Goal: Information Seeking & Learning: Learn about a topic

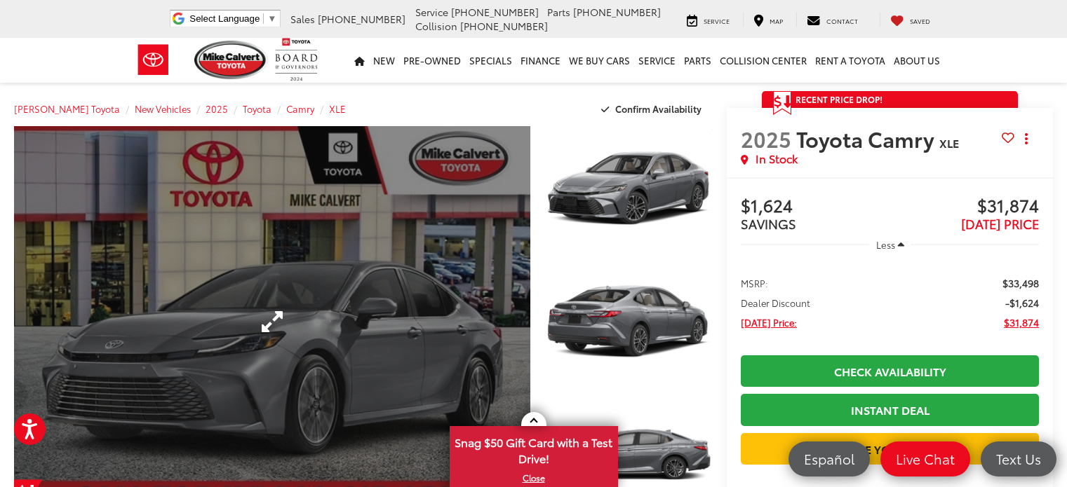
scroll to position [70, 0]
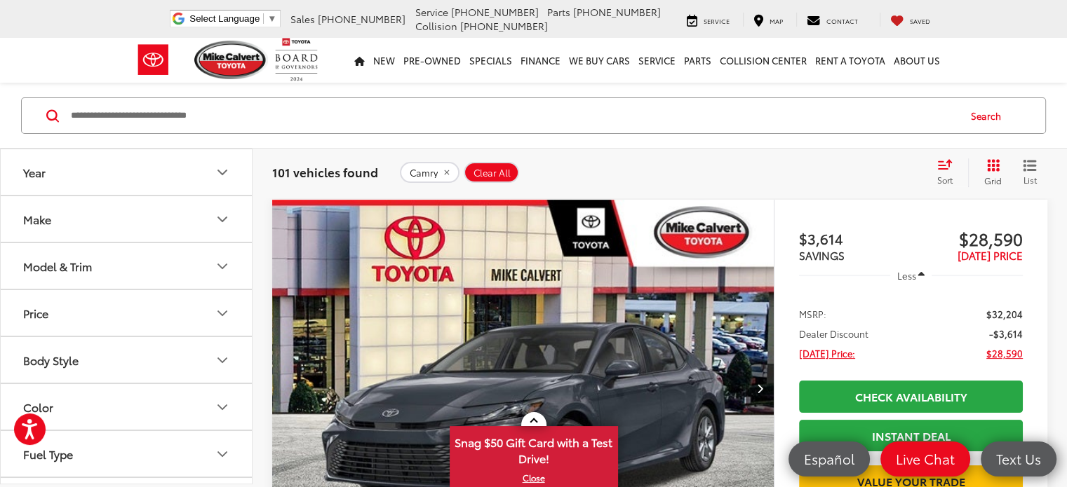
click at [221, 264] on icon "Model & Trim" at bounding box center [222, 266] width 8 height 4
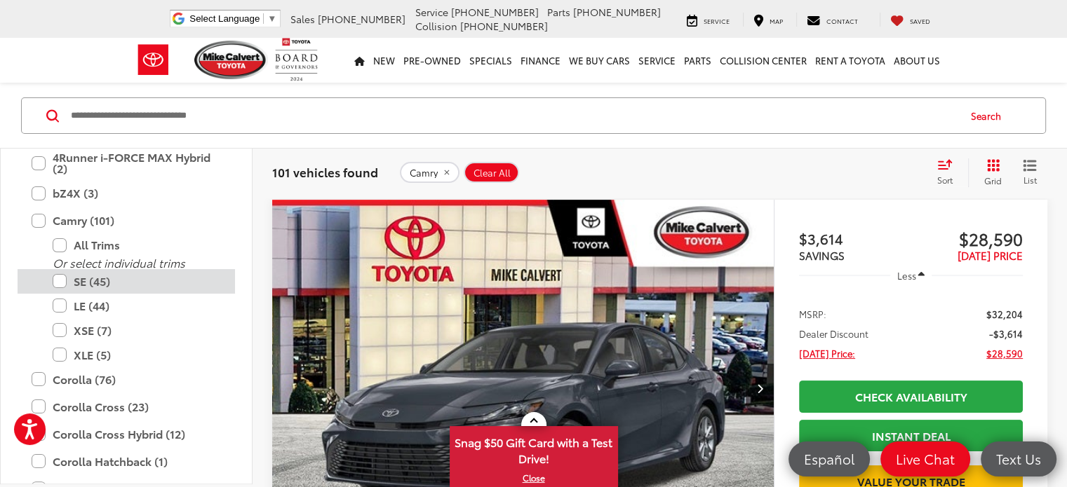
scroll to position [272, 0]
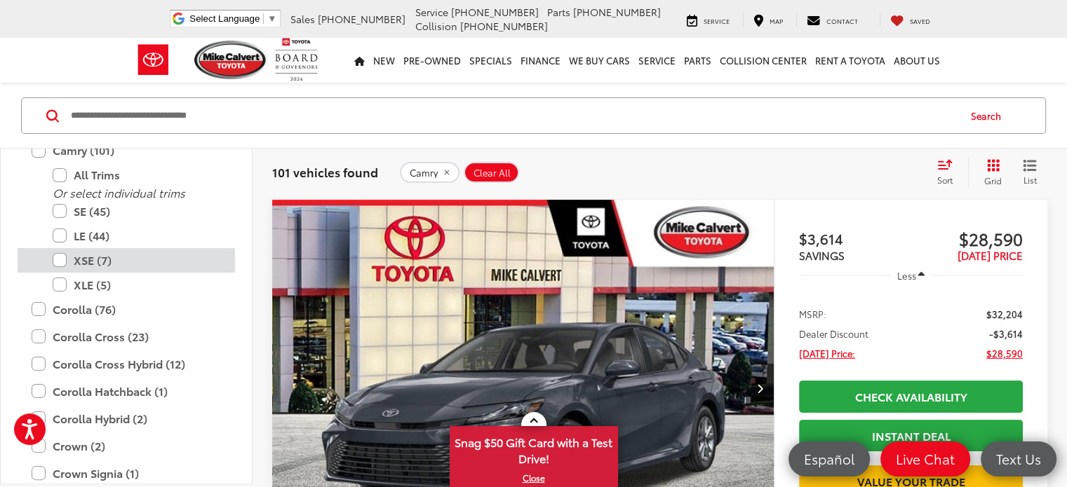
click at [60, 257] on label "XSE (7)" at bounding box center [137, 260] width 168 height 25
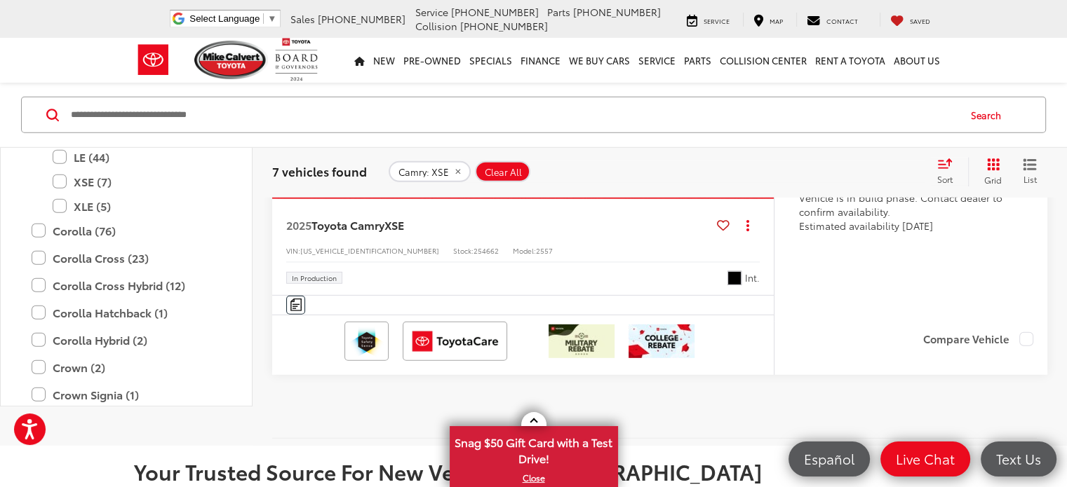
scroll to position [4054, 0]
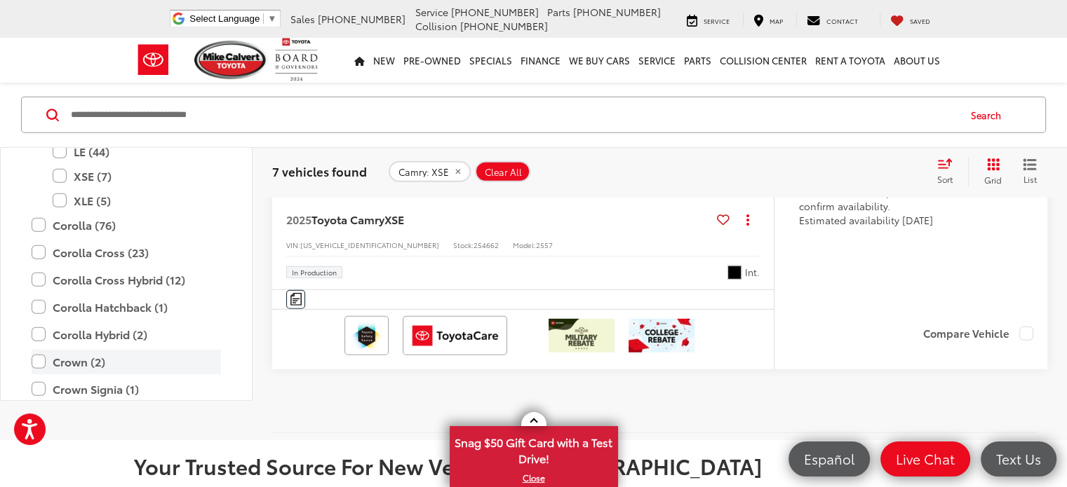
click at [39, 350] on label "Crown (2)" at bounding box center [126, 362] width 189 height 25
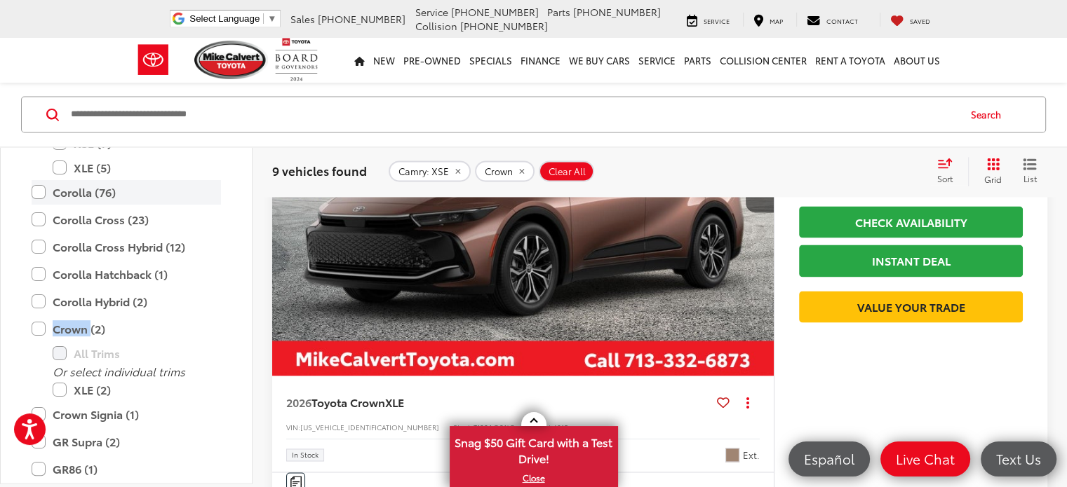
scroll to position [412, 0]
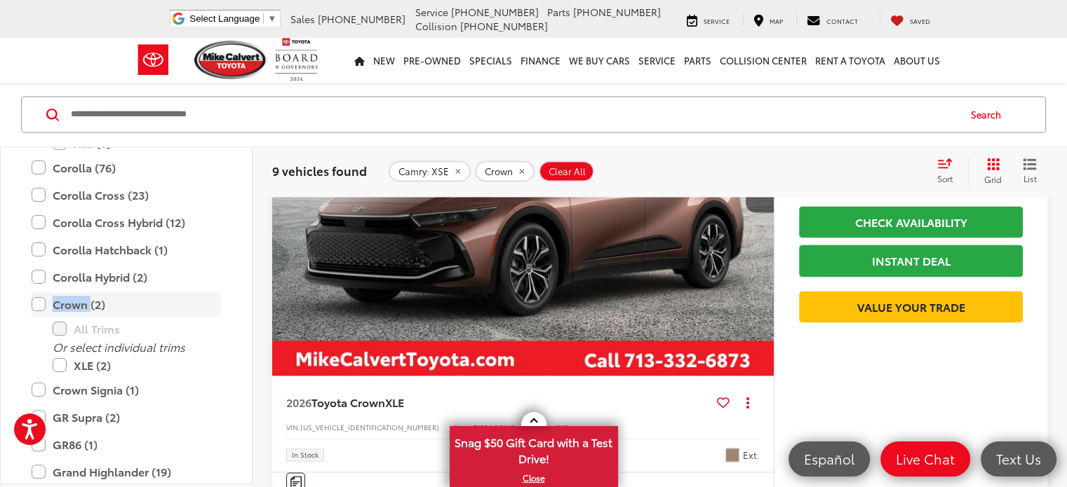
click at [41, 305] on label "Crown (2)" at bounding box center [126, 304] width 189 height 25
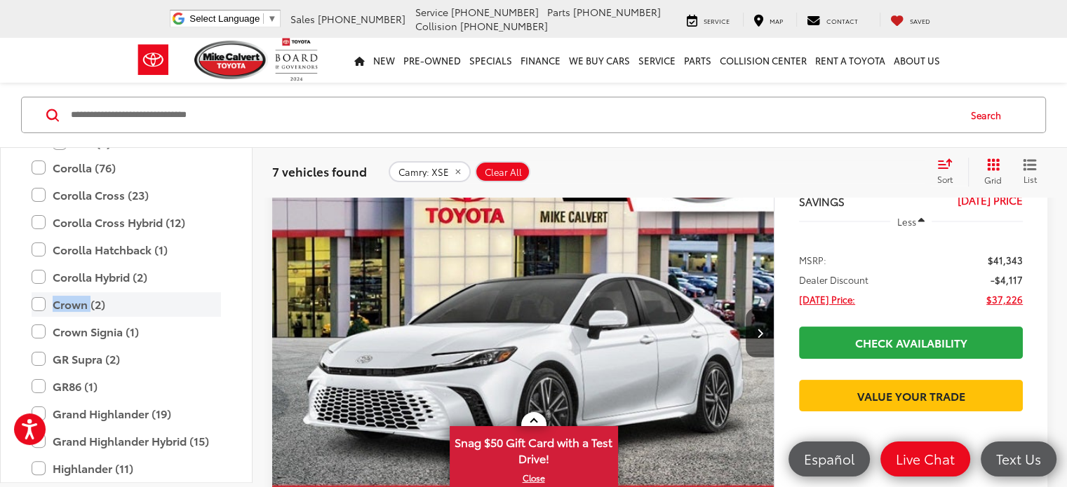
scroll to position [196, 0]
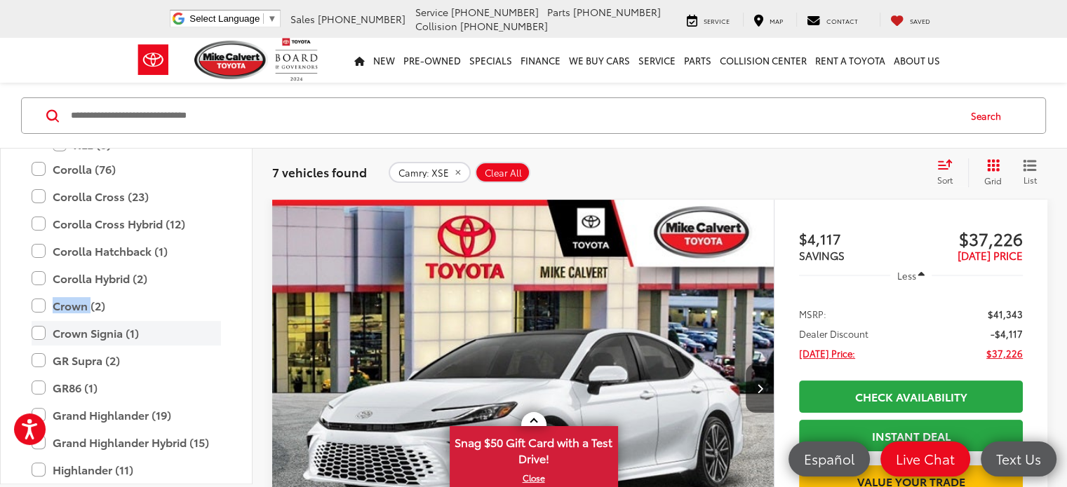
click at [45, 330] on label "Crown Signia (1)" at bounding box center [126, 333] width 189 height 25
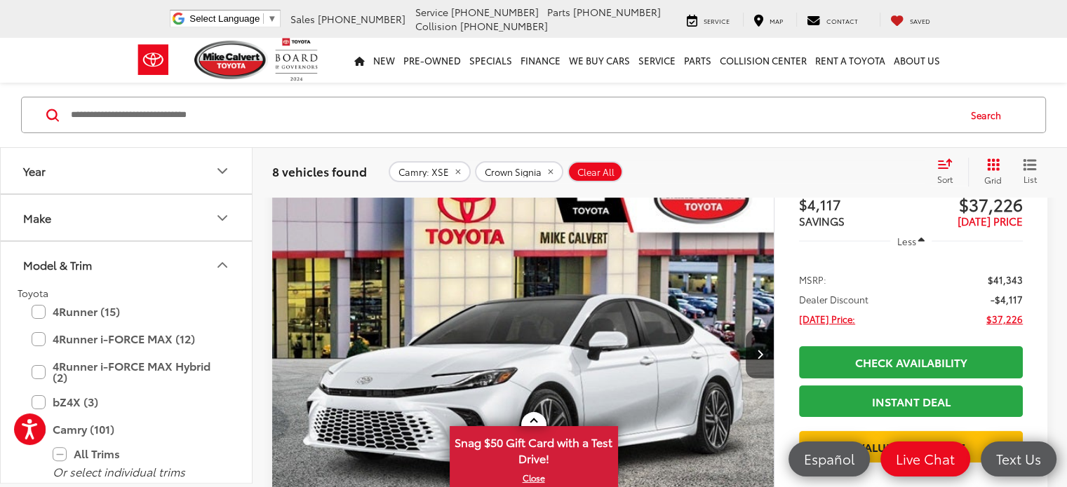
scroll to position [210, 0]
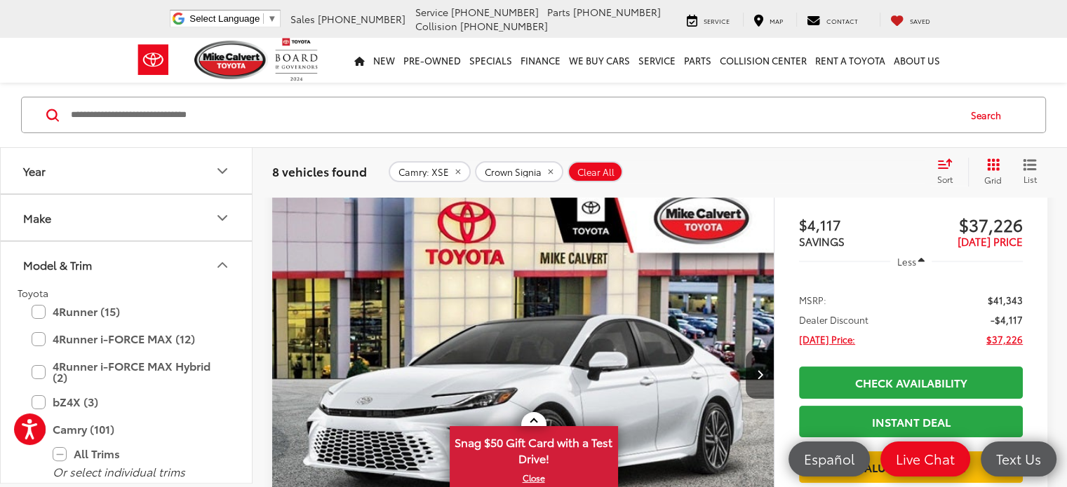
click at [548, 170] on icon "remove Crown%20Signia" at bounding box center [550, 172] width 5 height 5
click at [545, 170] on div "Camry: XSE Clear All + 0" at bounding box center [657, 171] width 536 height 21
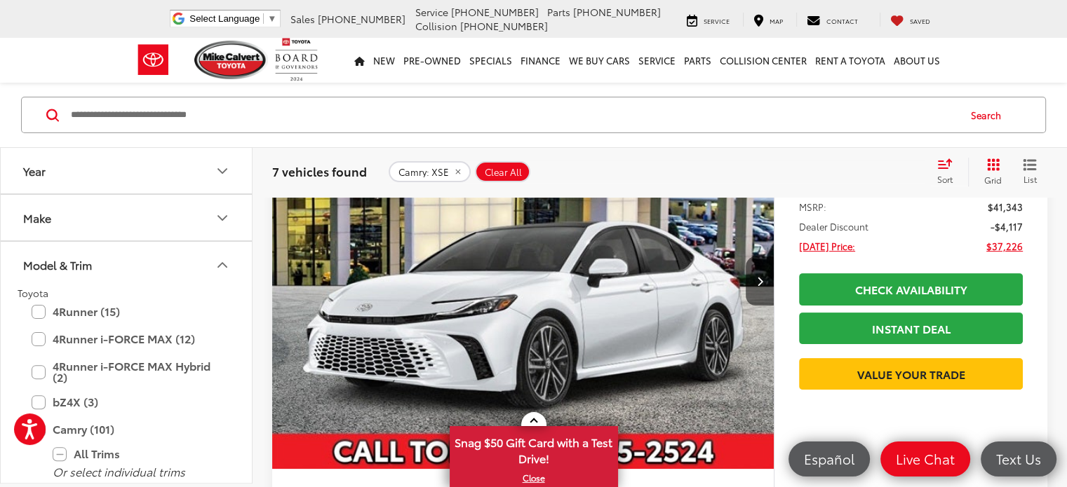
scroll to position [267, 0]
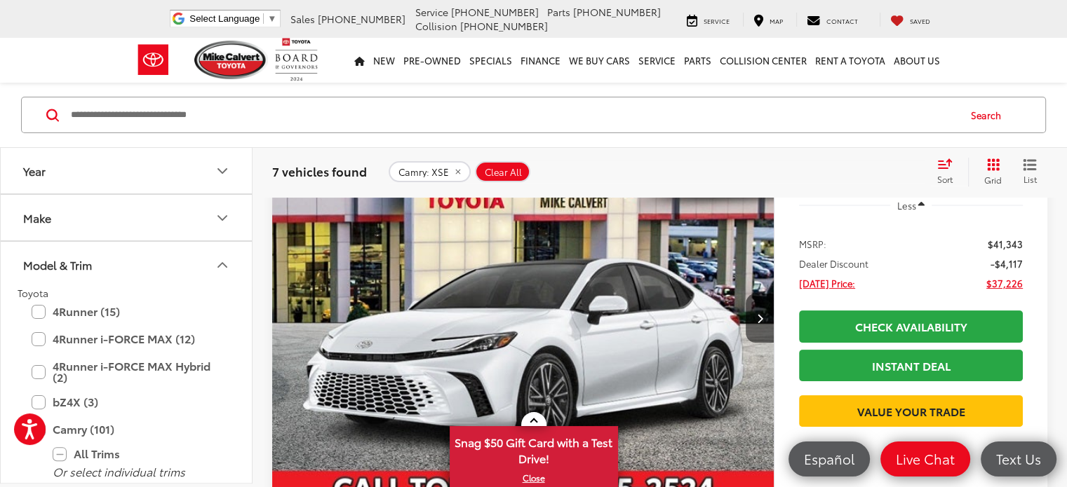
click at [476, 286] on img "2025 Toyota Camry XSE 0" at bounding box center [523, 318] width 504 height 377
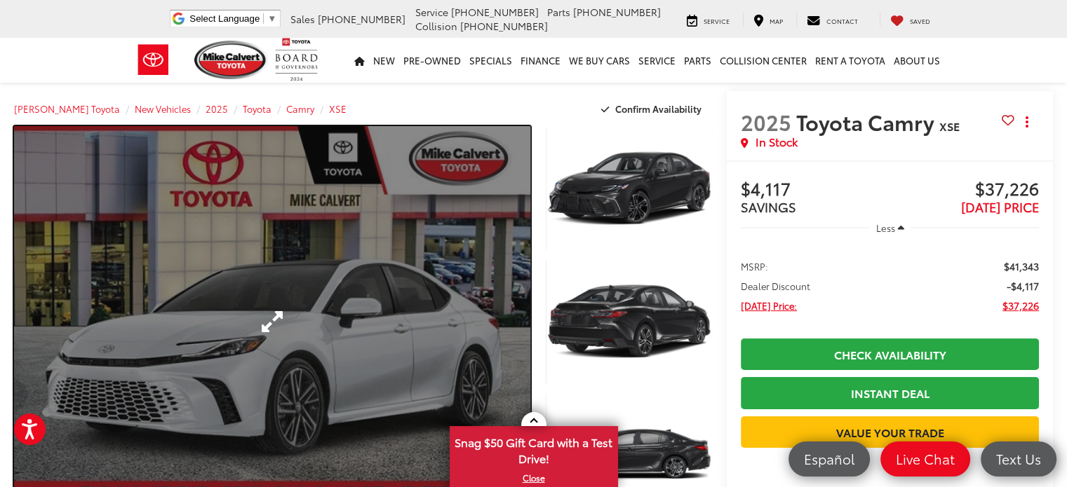
click at [517, 331] on link "Expand Photo 0" at bounding box center [272, 321] width 516 height 391
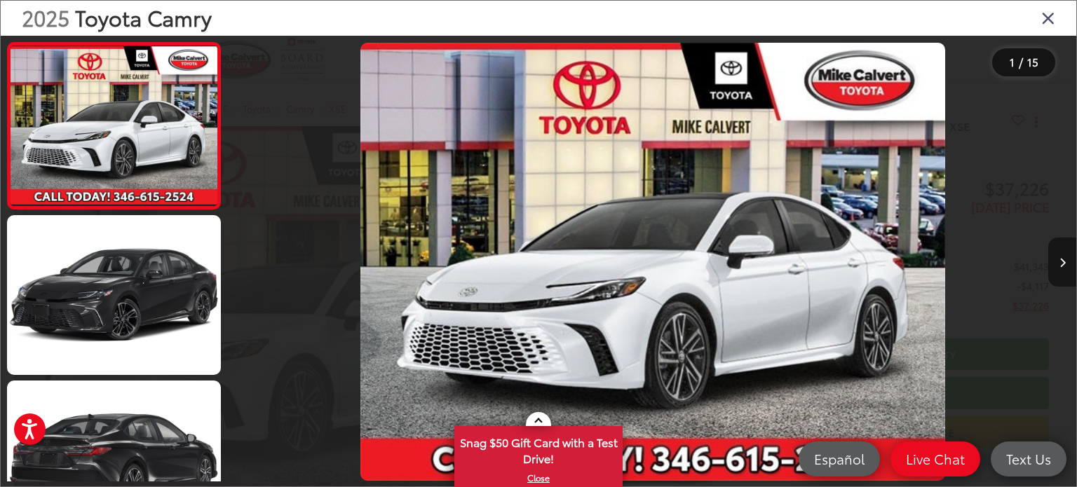
click at [1062, 264] on icon "Next image" at bounding box center [1063, 263] width 6 height 10
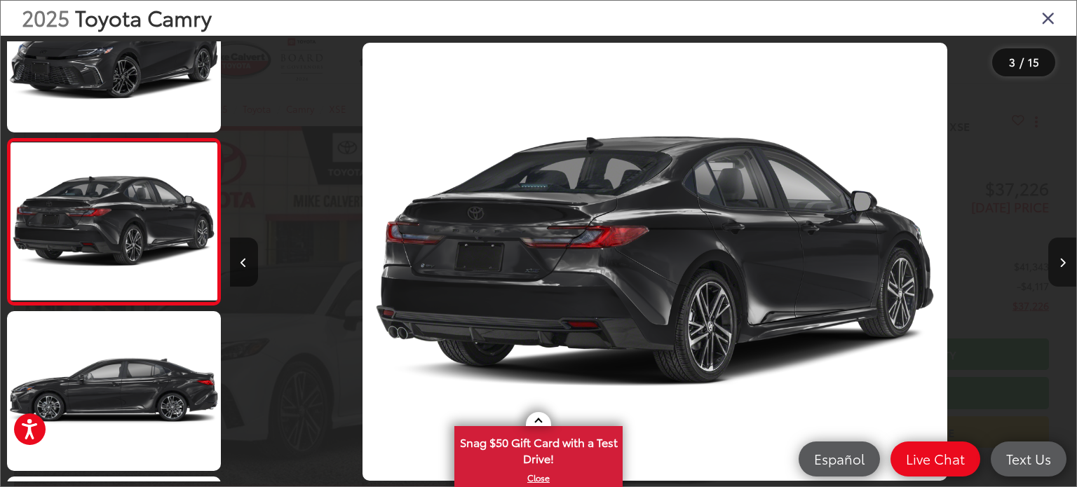
scroll to position [0, 1694]
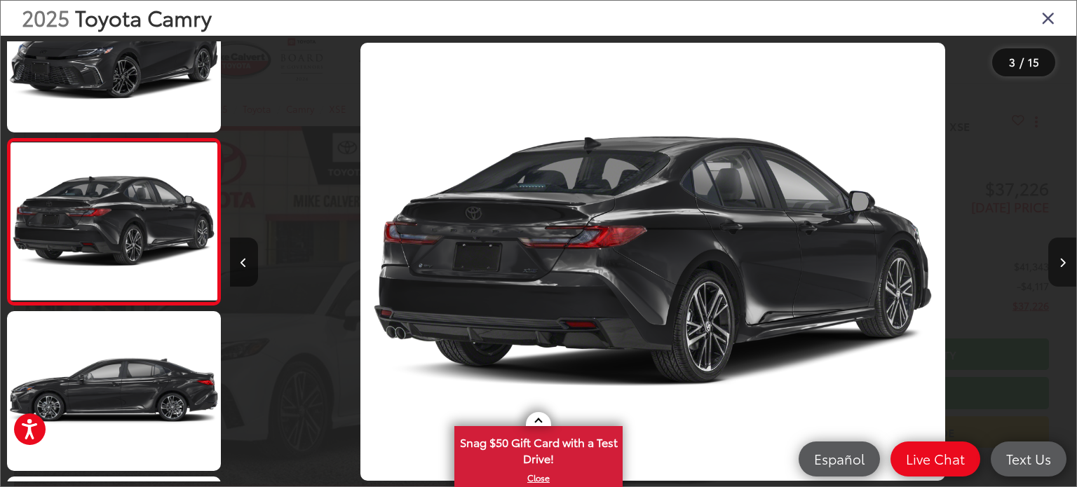
click at [1064, 261] on icon "Next image" at bounding box center [1063, 263] width 6 height 10
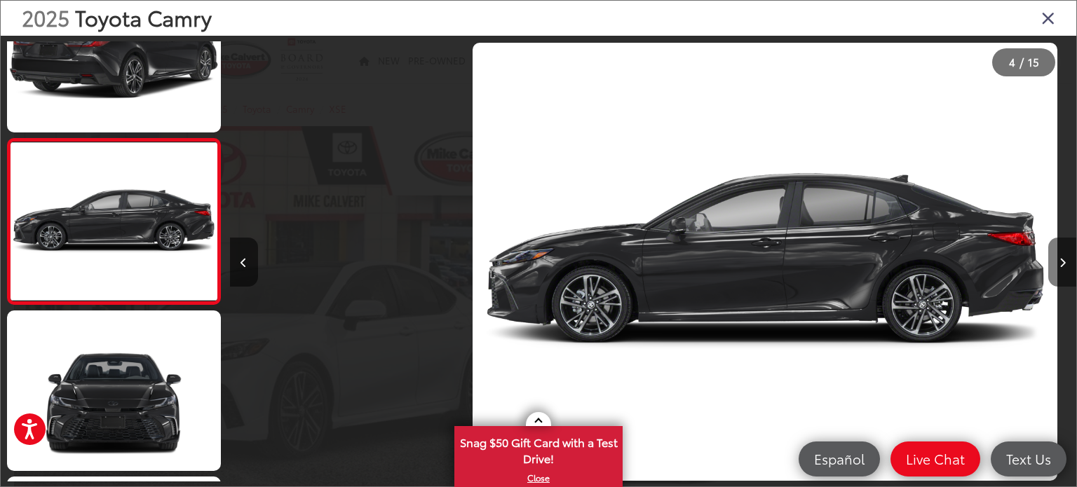
scroll to position [0, 2541]
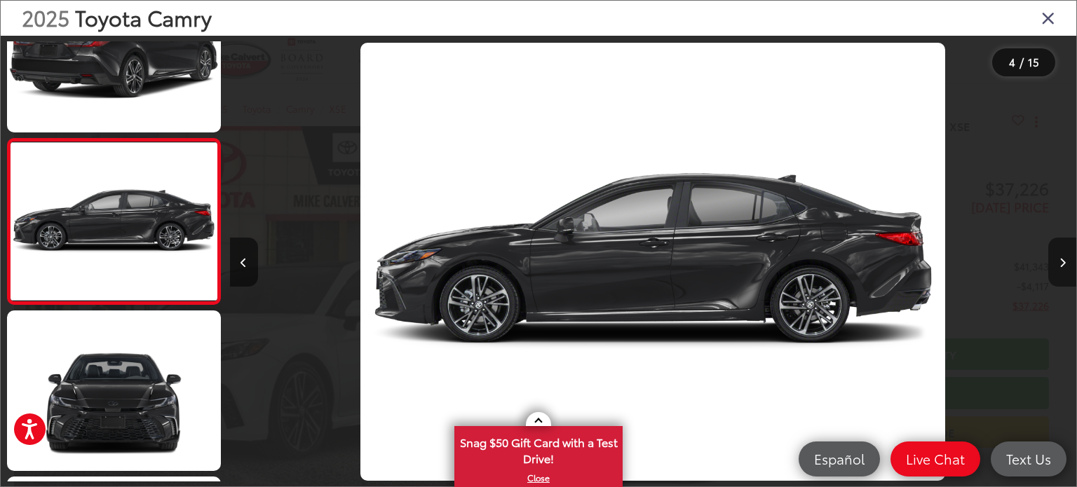
click at [1063, 260] on icon "Next image" at bounding box center [1063, 263] width 6 height 10
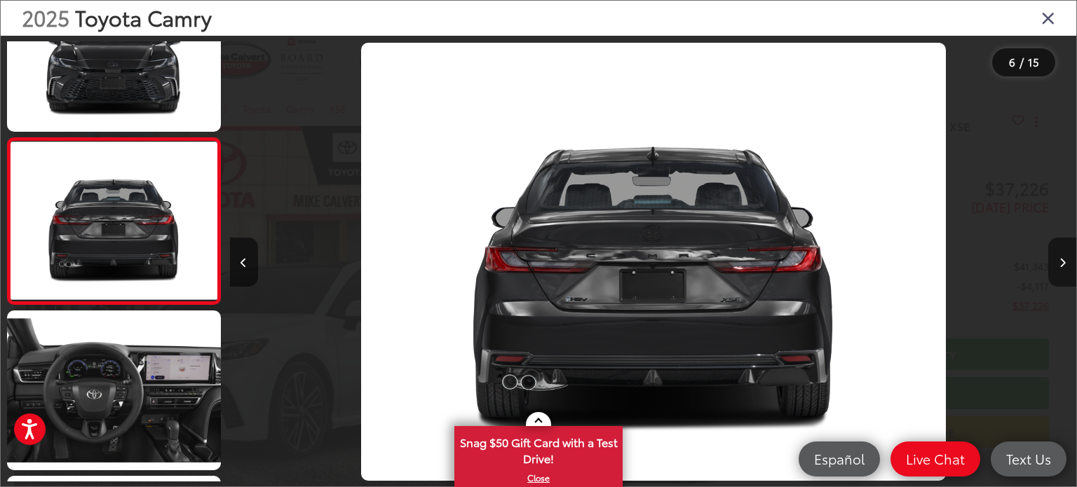
scroll to position [0, 4235]
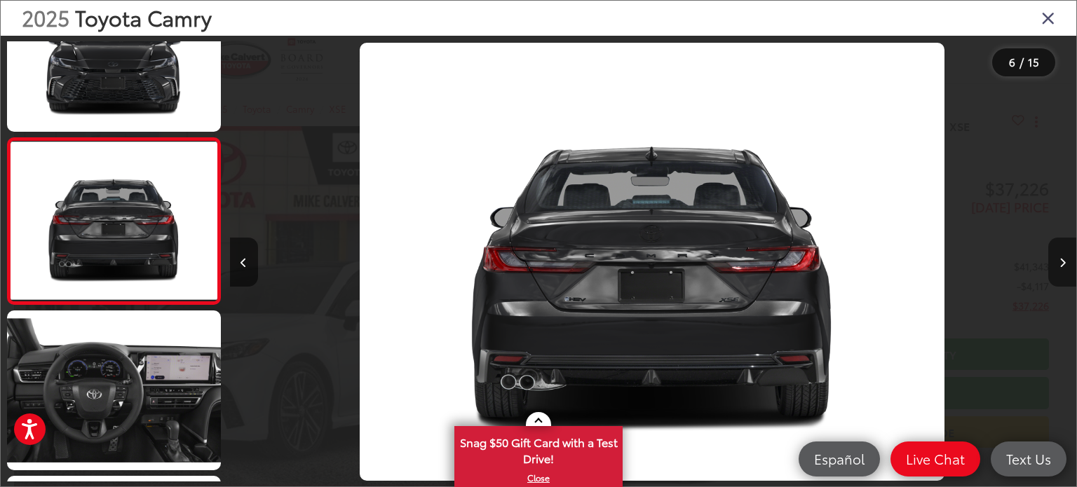
click at [1063, 260] on icon "Next image" at bounding box center [1063, 263] width 6 height 10
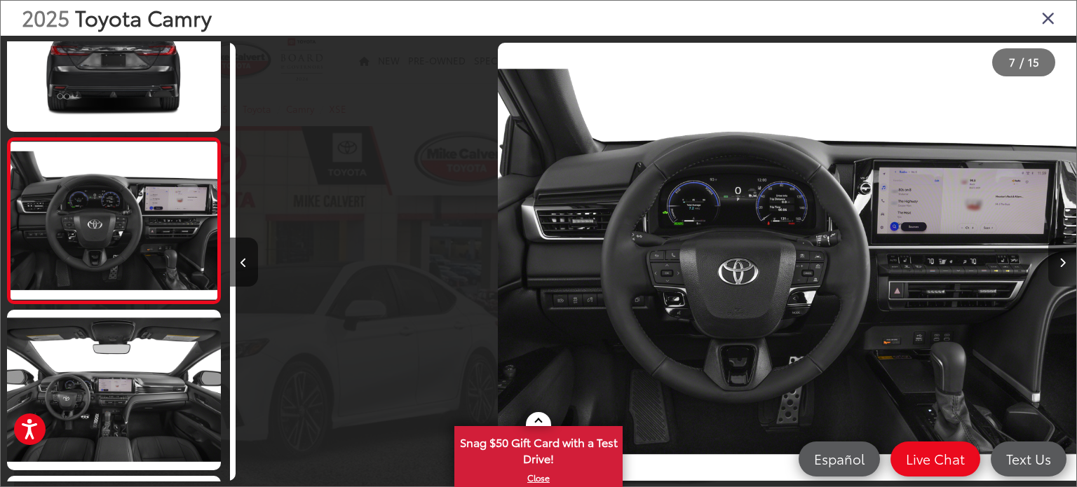
scroll to position [0, 5081]
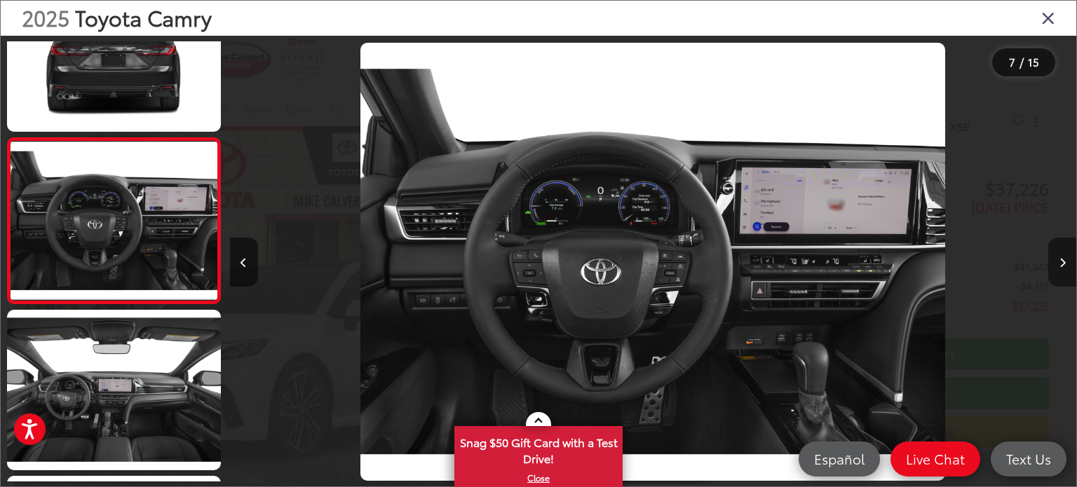
click at [1063, 260] on icon "Next image" at bounding box center [1063, 263] width 6 height 10
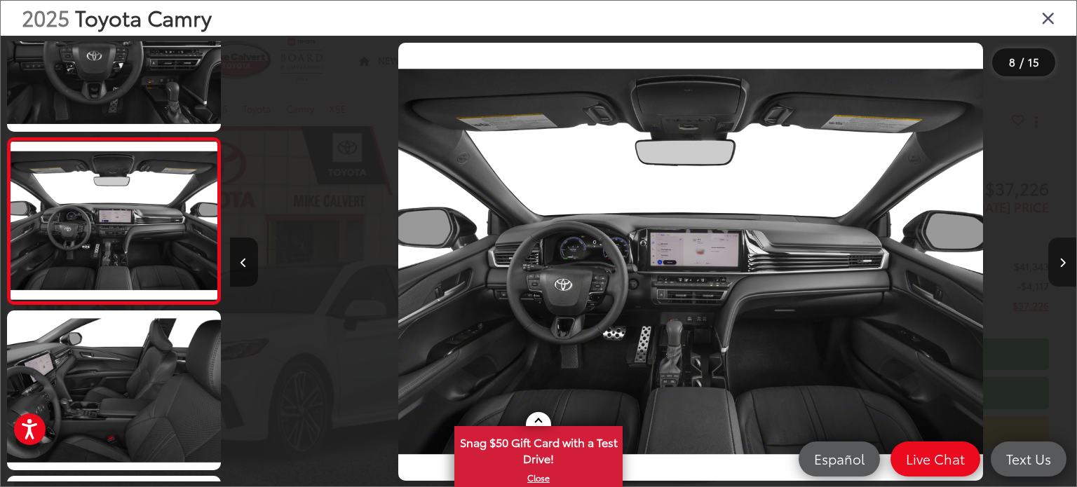
scroll to position [0, 5929]
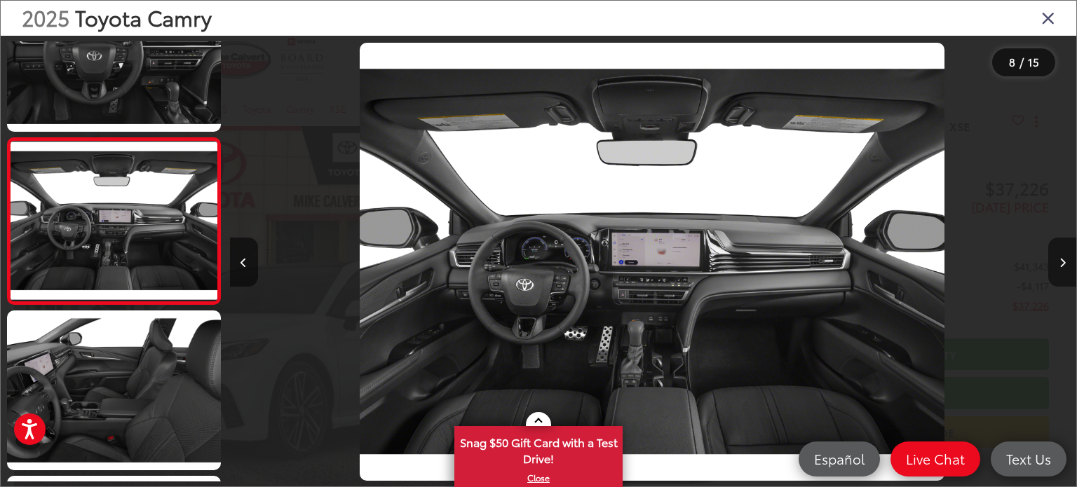
click at [1063, 260] on icon "Next image" at bounding box center [1063, 263] width 6 height 10
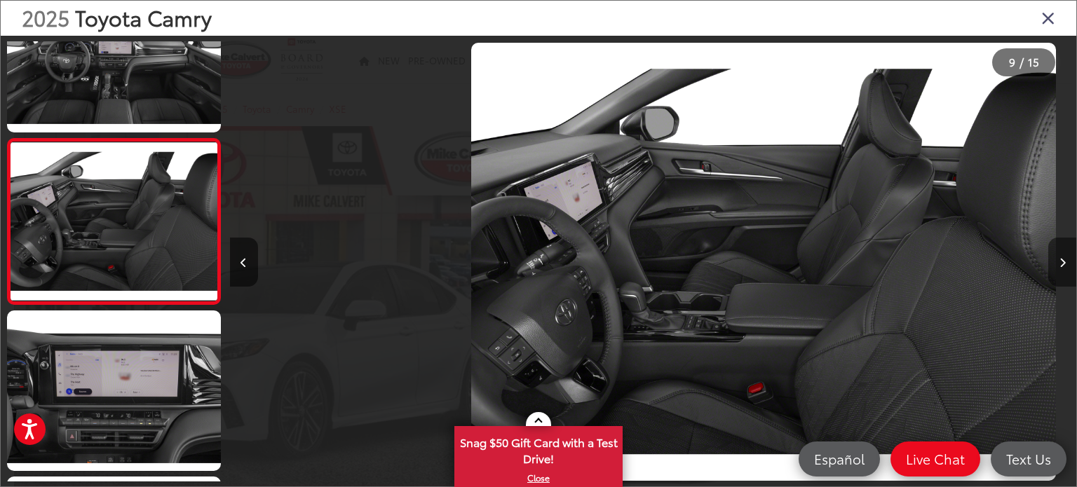
scroll to position [0, 0]
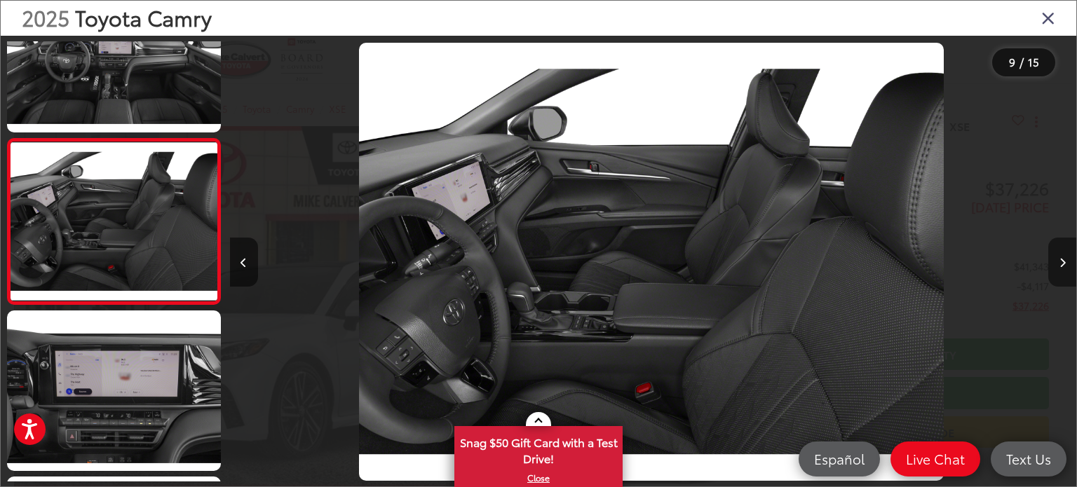
click at [1063, 260] on icon "Next image" at bounding box center [1063, 263] width 6 height 10
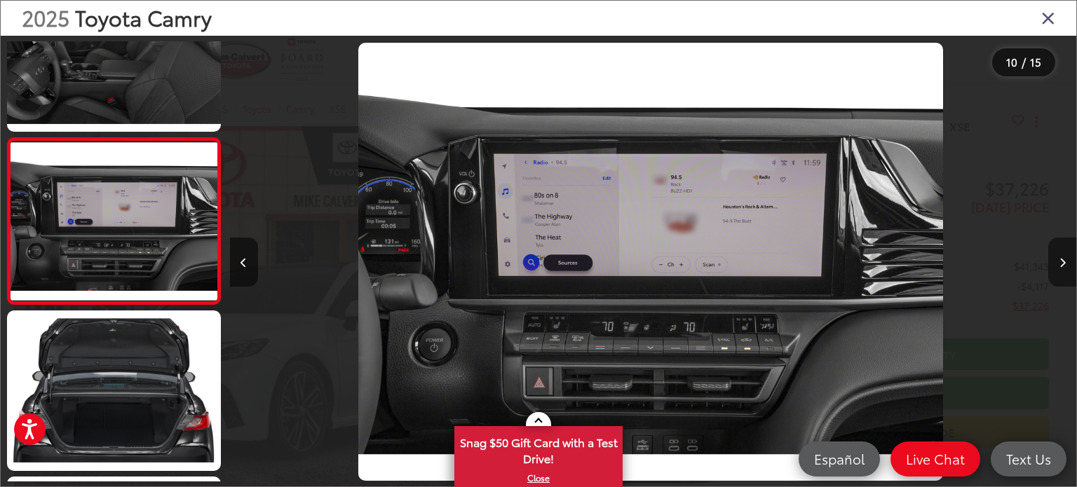
click at [1063, 260] on icon "Next image" at bounding box center [1063, 263] width 6 height 10
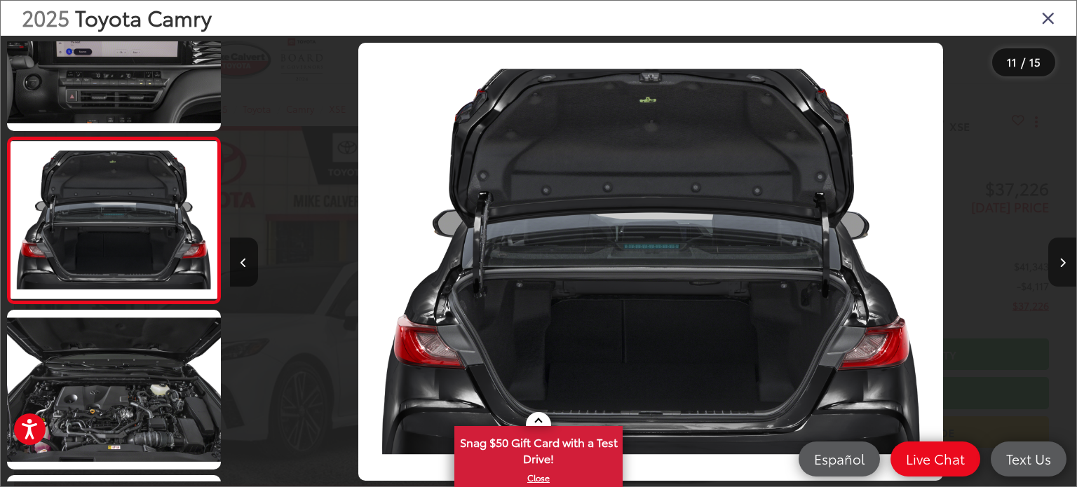
click at [1063, 260] on icon "Next image" at bounding box center [1063, 263] width 6 height 10
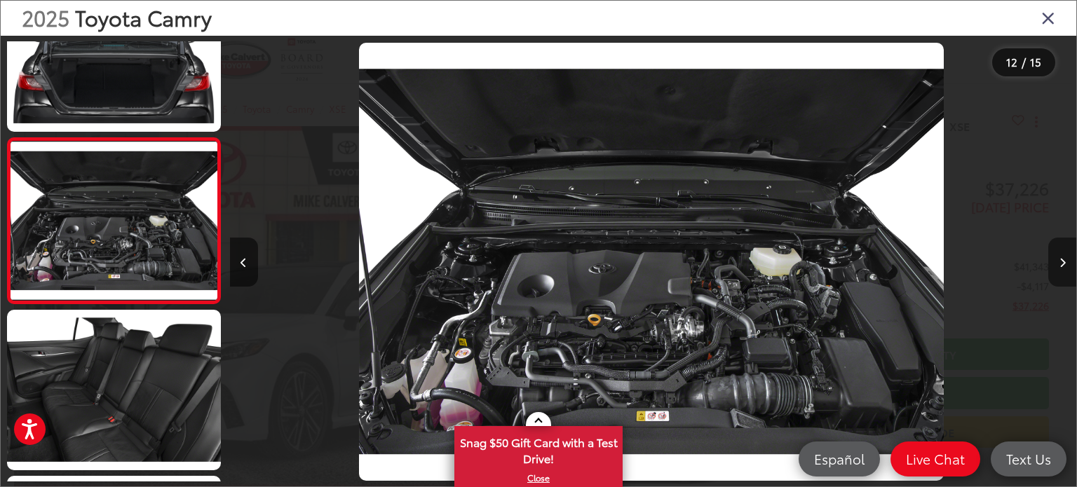
click at [1063, 260] on icon "Next image" at bounding box center [1063, 263] width 6 height 10
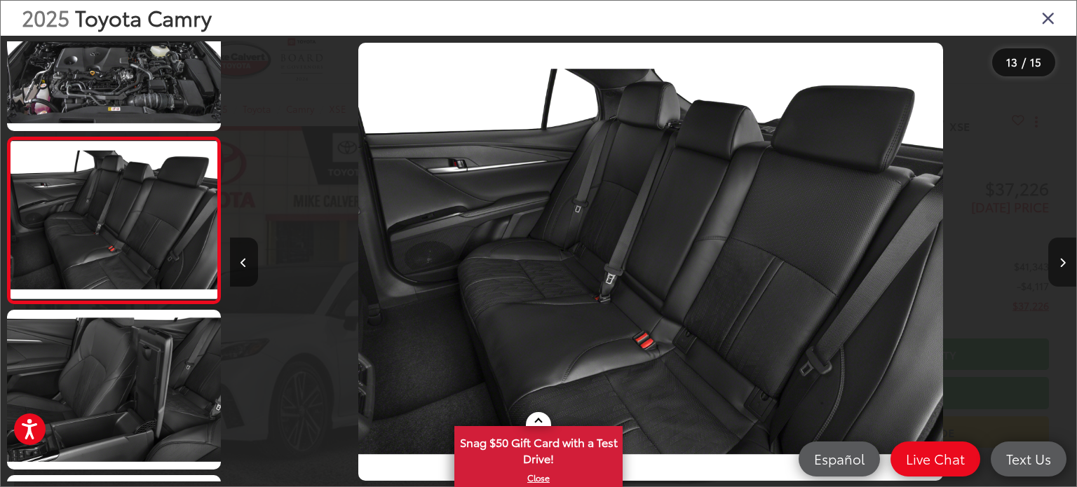
click at [1063, 260] on icon "Next image" at bounding box center [1063, 263] width 6 height 10
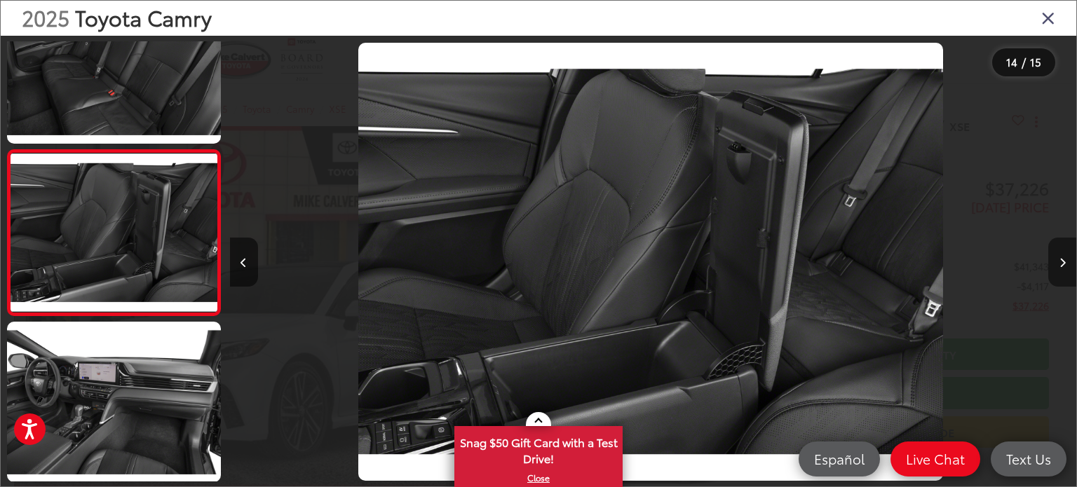
click at [1063, 260] on icon "Next image" at bounding box center [1063, 263] width 6 height 10
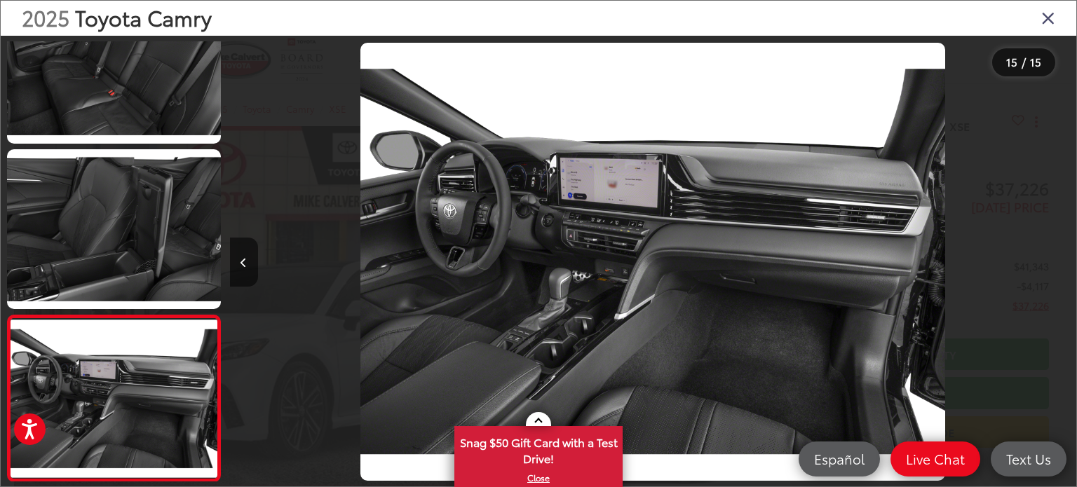
click at [1063, 260] on div at bounding box center [971, 262] width 212 height 452
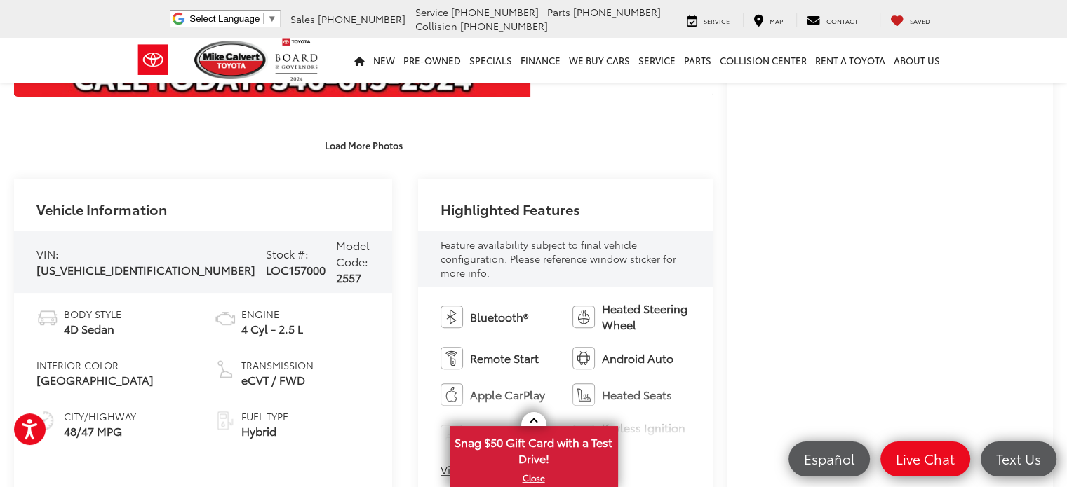
scroll to position [491, 0]
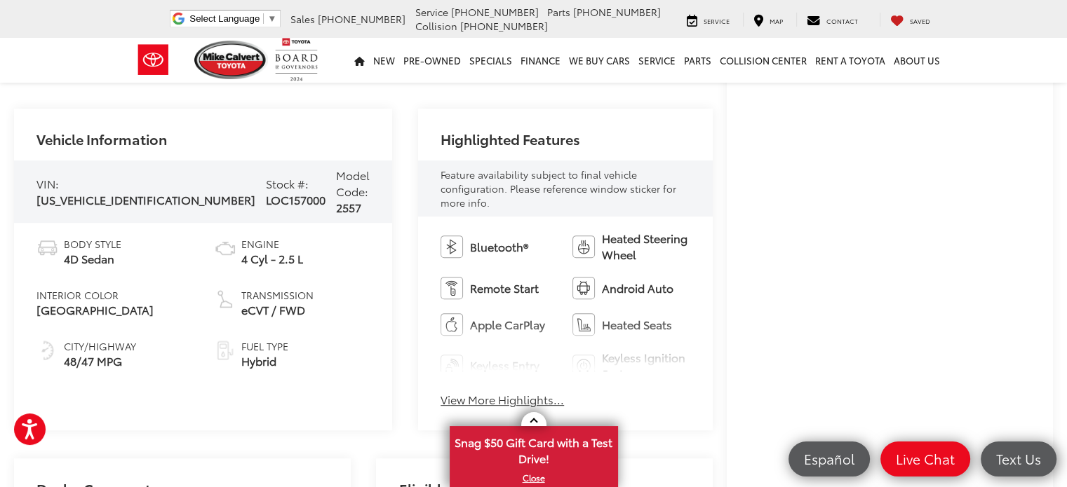
click at [490, 392] on button "View More Highlights..." at bounding box center [502, 400] width 123 height 16
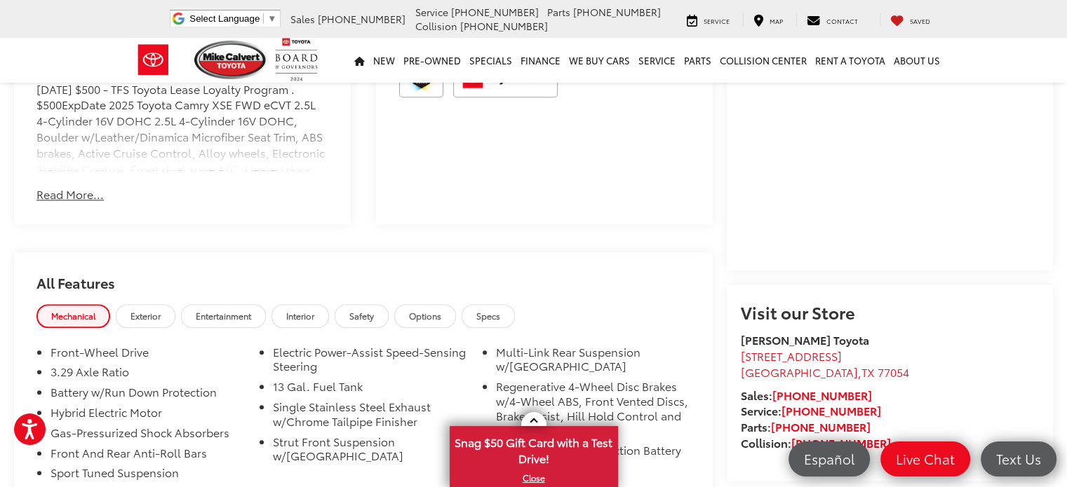
scroll to position [1192, 0]
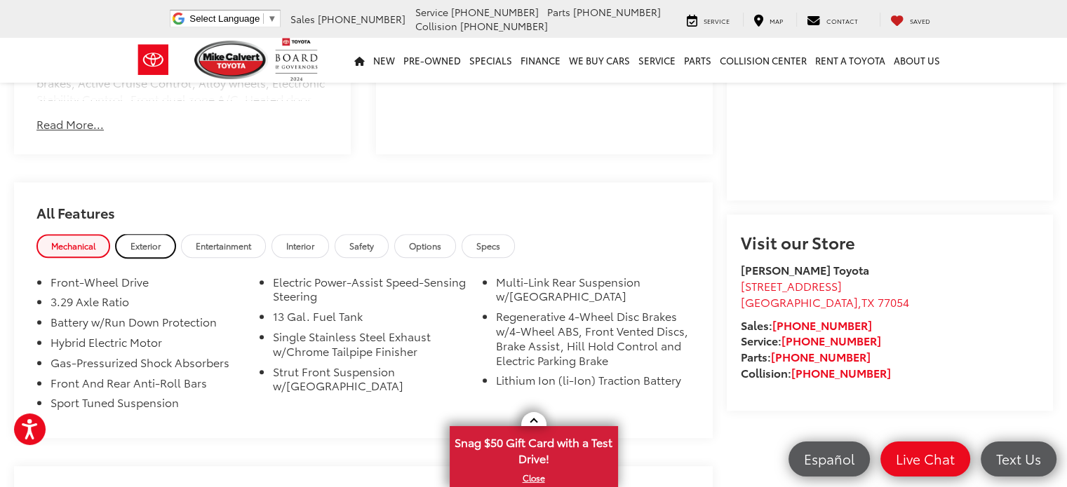
click at [156, 240] on span "Exterior" at bounding box center [145, 246] width 30 height 12
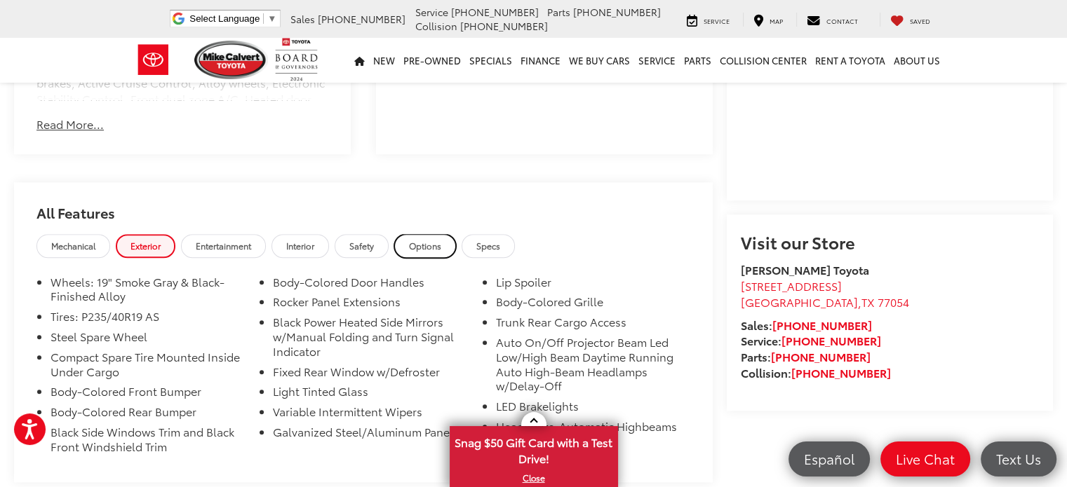
click at [428, 240] on span "Options" at bounding box center [425, 246] width 32 height 12
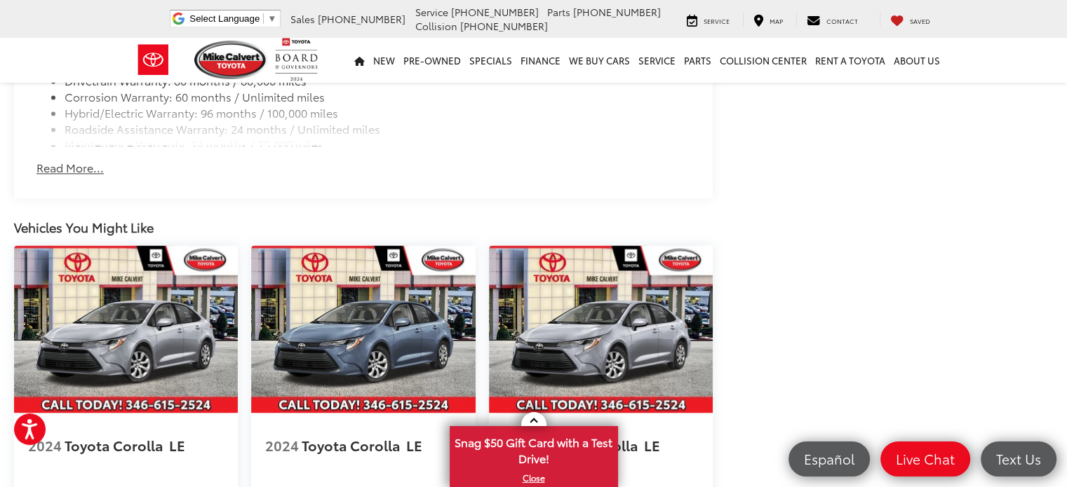
scroll to position [1964, 0]
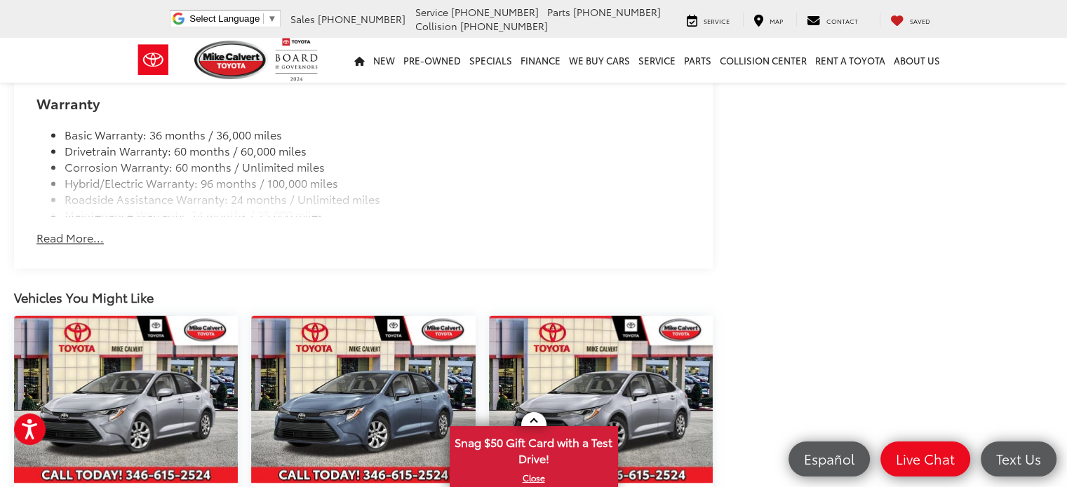
click at [65, 230] on button "Read More..." at bounding box center [69, 238] width 67 height 16
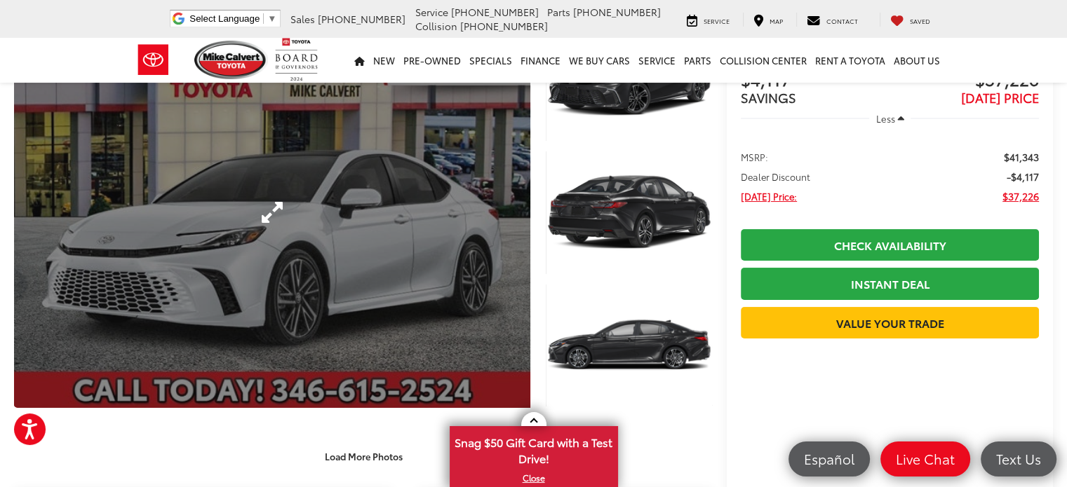
scroll to position [0, 0]
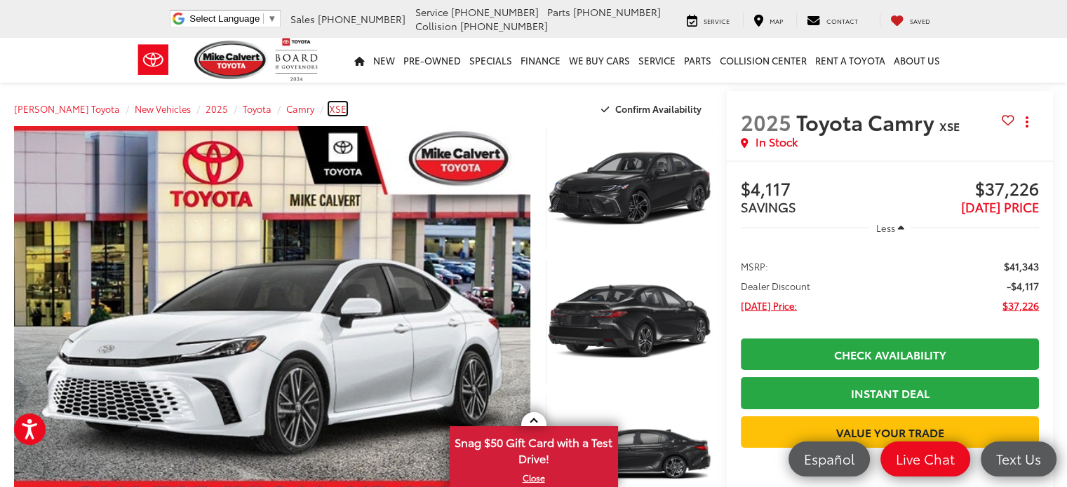
click at [329, 106] on span "XSE" at bounding box center [338, 108] width 18 height 13
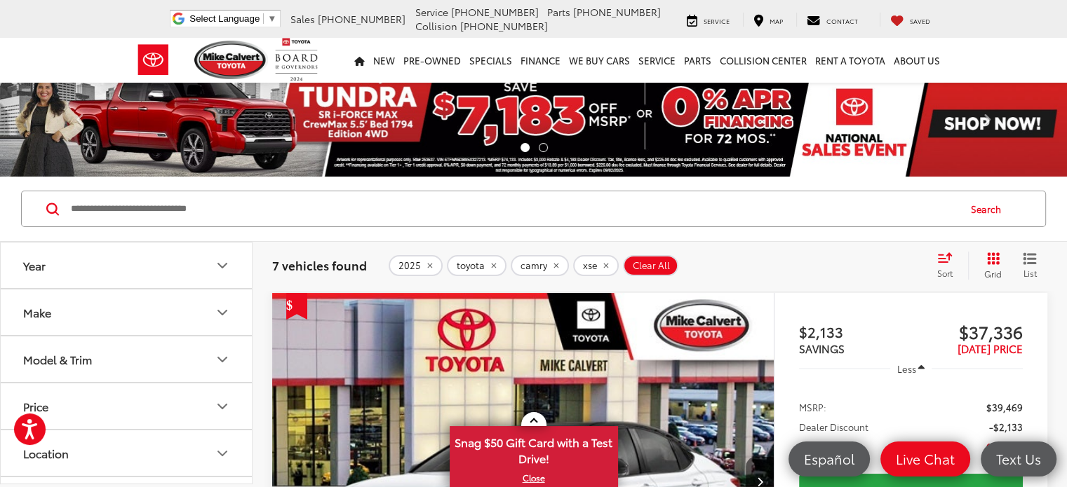
click at [603, 263] on icon "remove xse" at bounding box center [605, 266] width 9 height 8
click at [633, 263] on span "Clear All" at bounding box center [651, 265] width 37 height 11
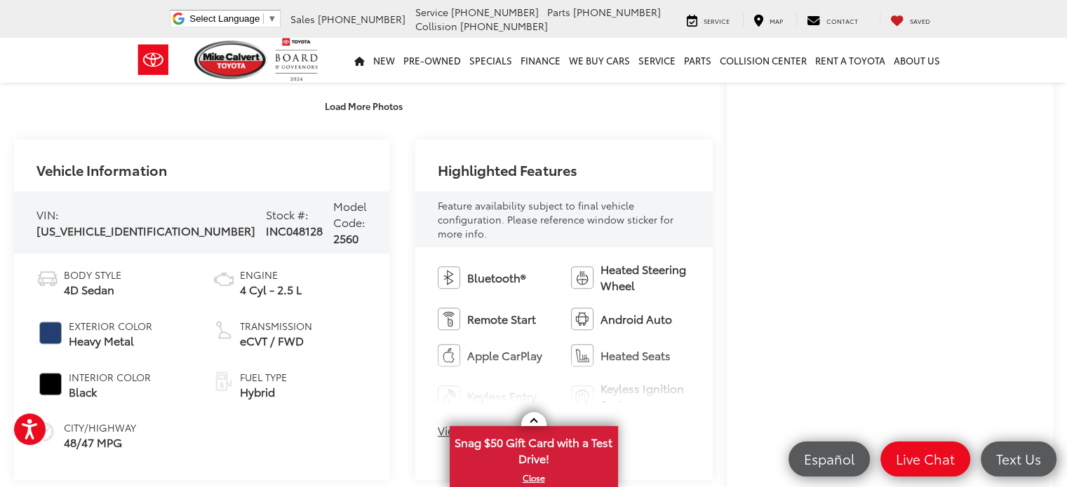
scroll to position [485, 0]
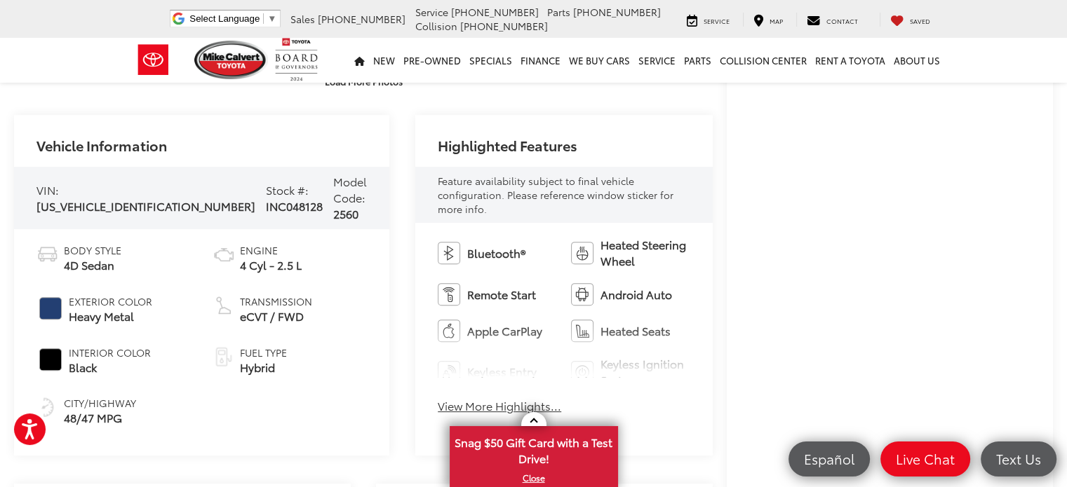
click at [501, 398] on button "View More Highlights..." at bounding box center [499, 406] width 123 height 16
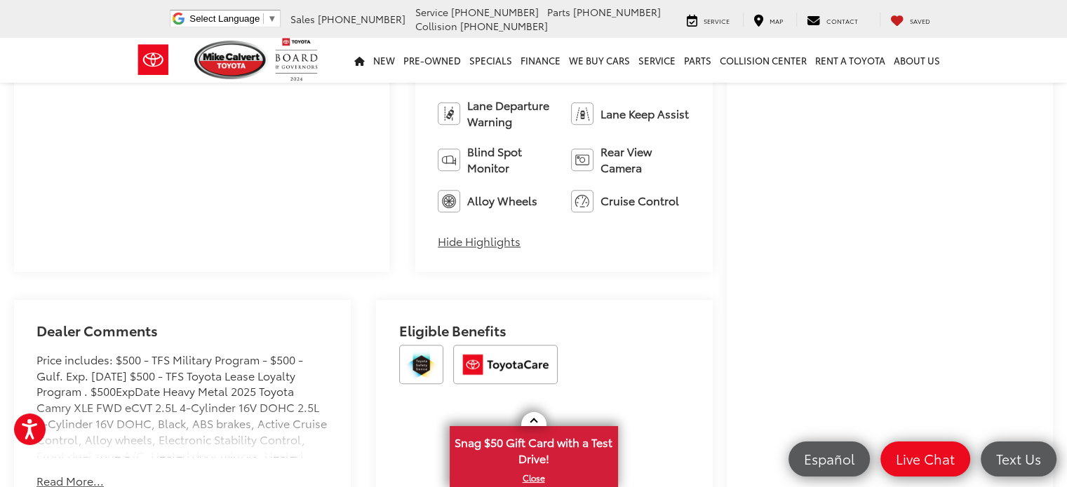
scroll to position [765, 0]
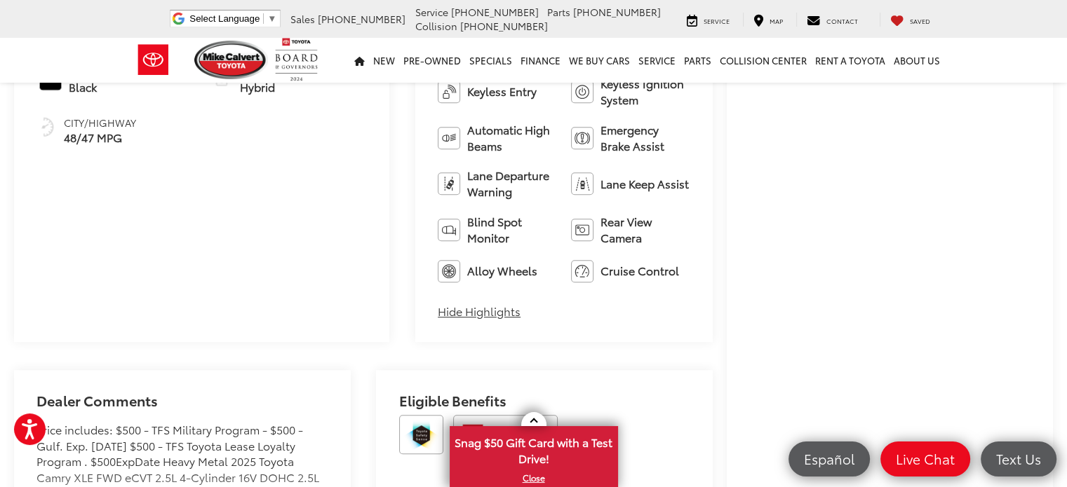
click at [450, 304] on button "Hide Highlights" at bounding box center [479, 312] width 83 height 16
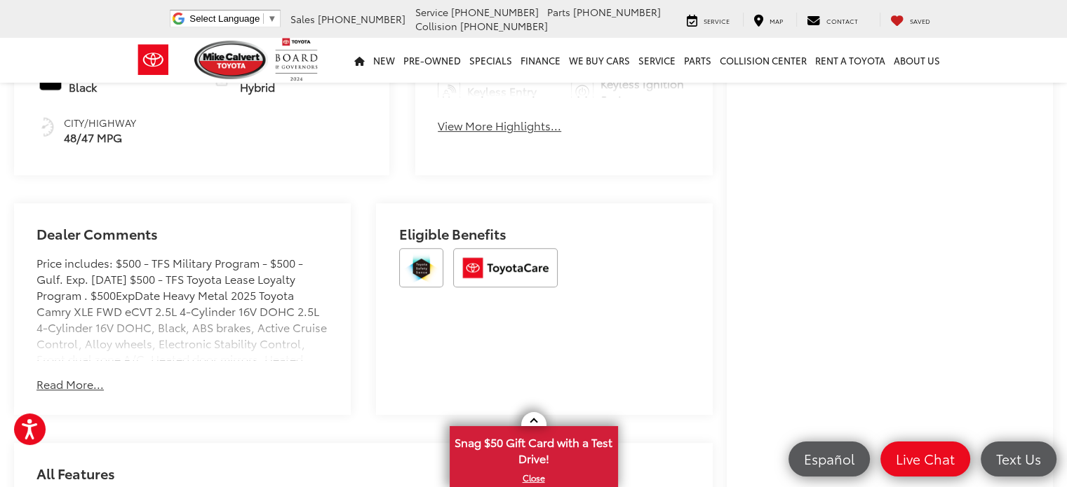
click at [490, 118] on button "View More Highlights..." at bounding box center [499, 126] width 123 height 16
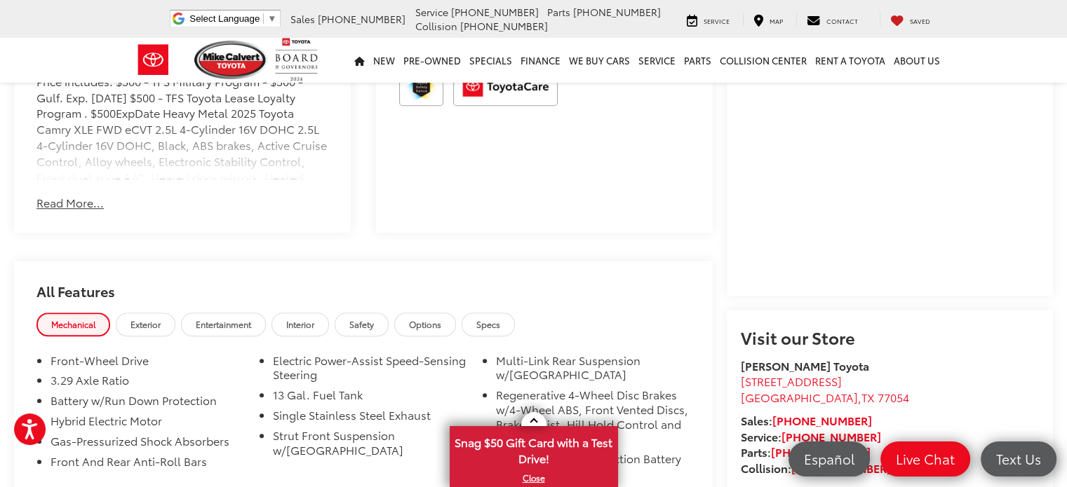
scroll to position [1116, 0]
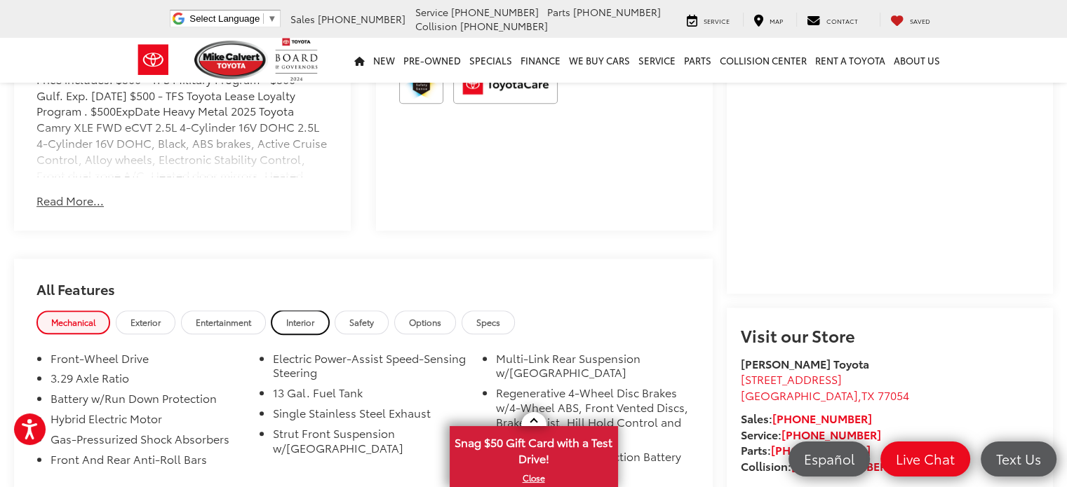
click at [307, 316] on span "Interior" at bounding box center [300, 322] width 28 height 12
click at [307, 311] on link "Interior" at bounding box center [300, 322] width 58 height 23
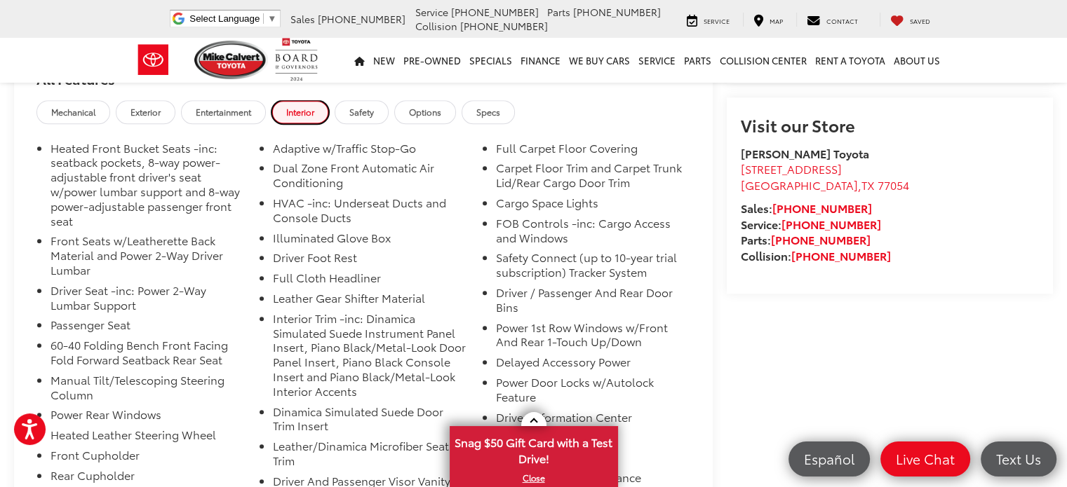
scroll to position [1256, 0]
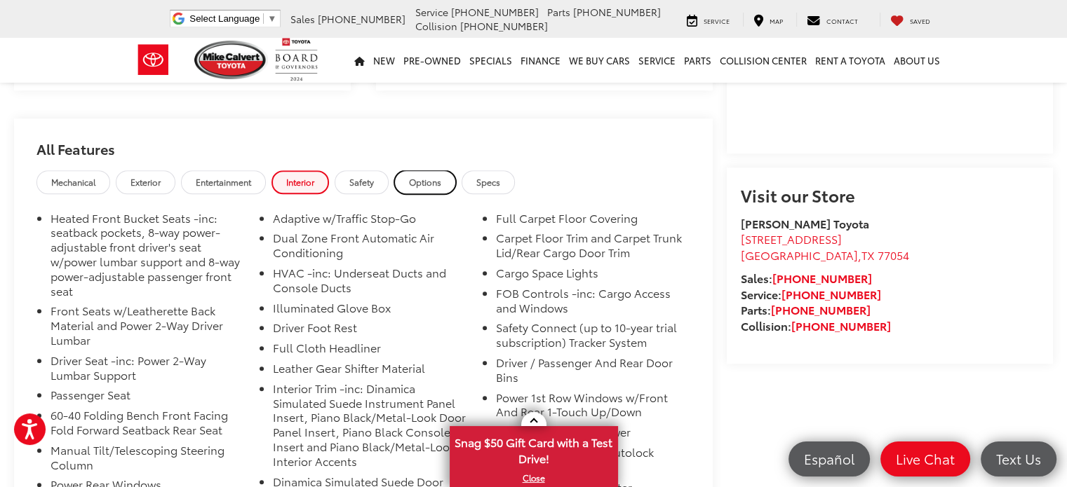
click at [429, 176] on span "Options" at bounding box center [425, 182] width 32 height 12
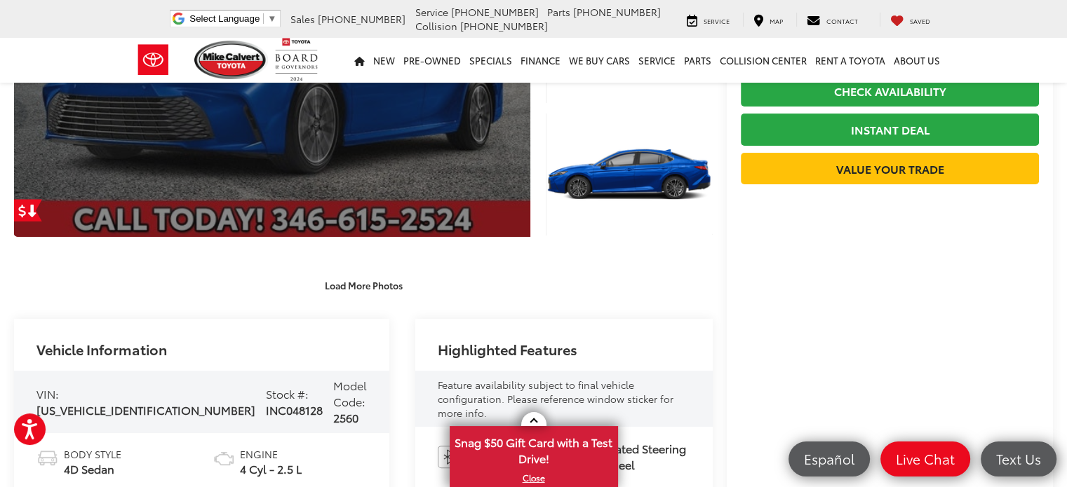
scroll to position [0, 0]
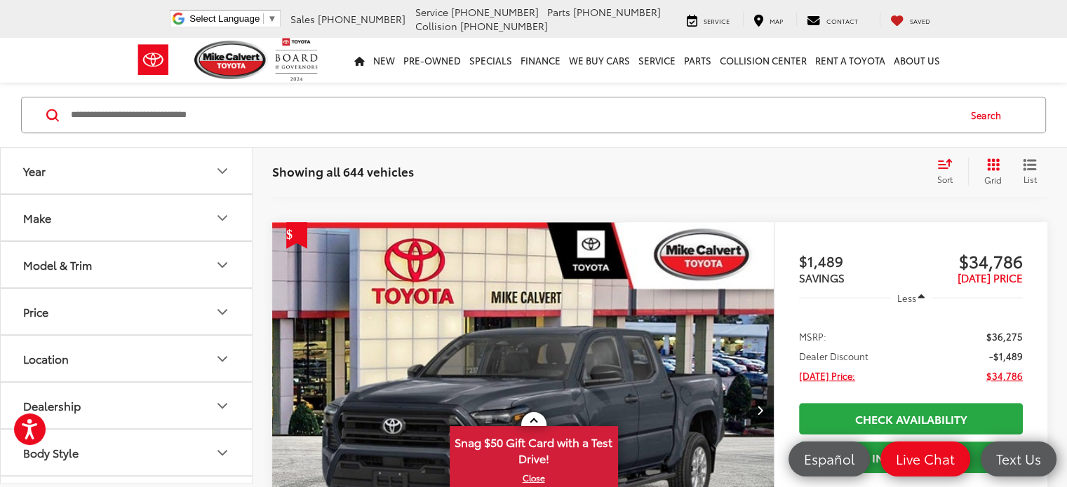
scroll to position [655, 0]
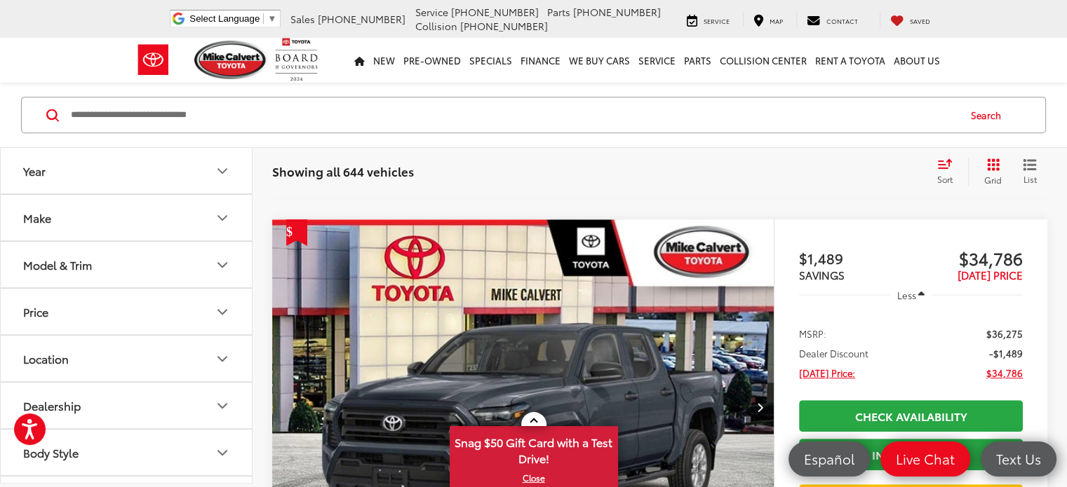
click at [48, 215] on div "Make" at bounding box center [37, 217] width 28 height 13
click at [224, 260] on icon "Model & Trim" at bounding box center [222, 265] width 17 height 17
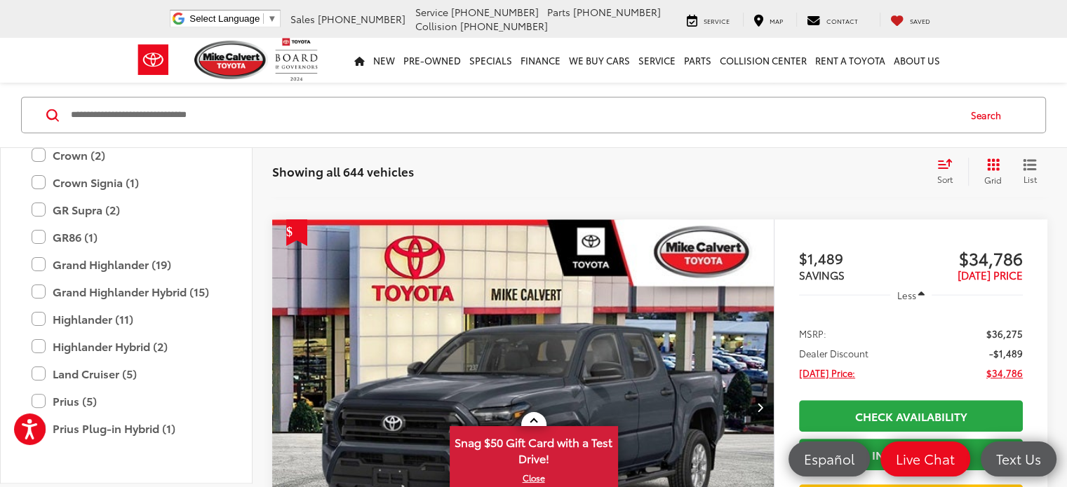
scroll to position [374, 0]
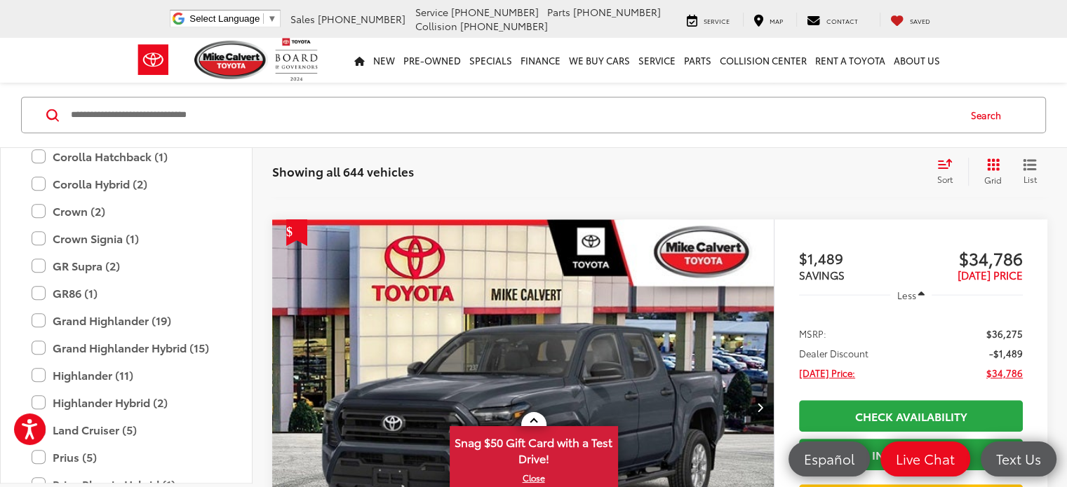
drag, startPoint x: 261, startPoint y: 269, endPoint x: 263, endPoint y: 249, distance: 20.5
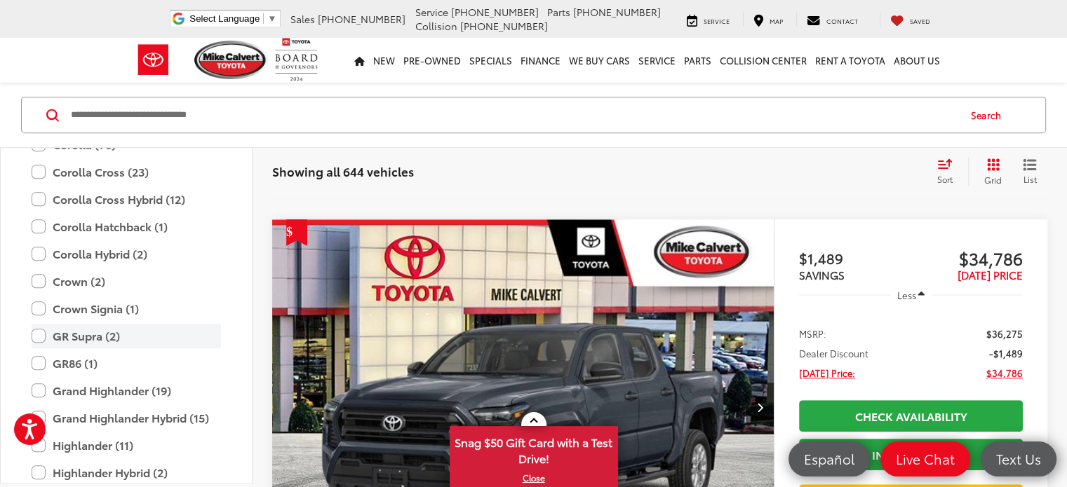
scroll to position [163, 0]
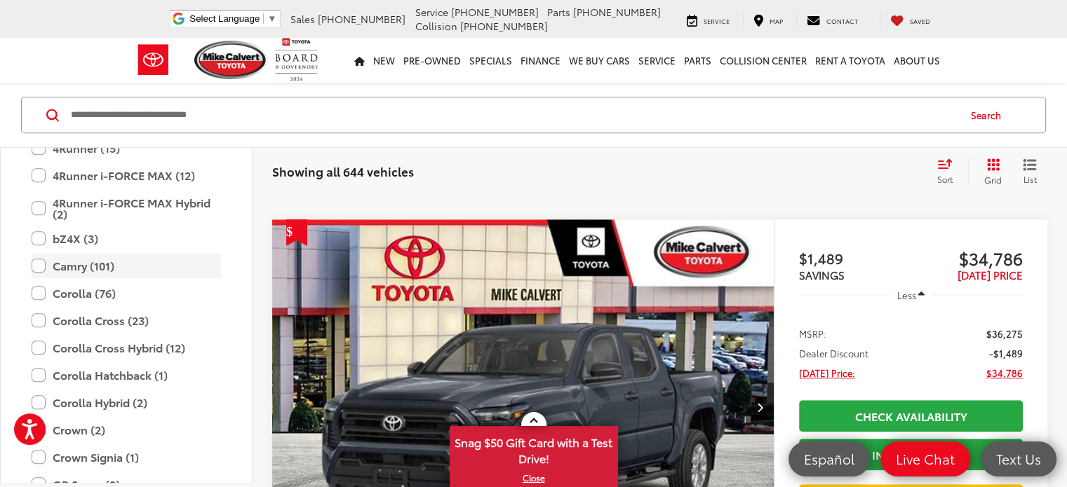
click at [39, 263] on label "Camry (101)" at bounding box center [126, 266] width 189 height 25
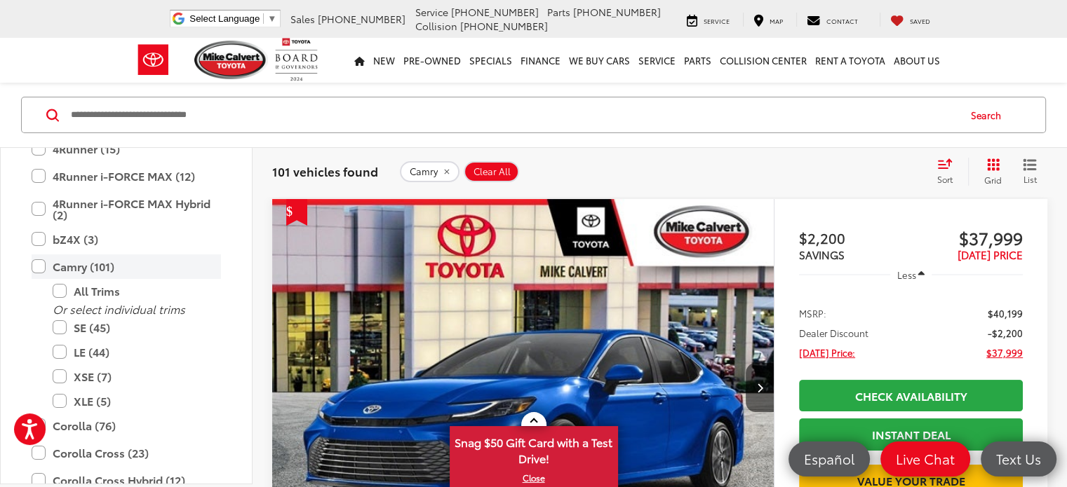
scroll to position [164, 0]
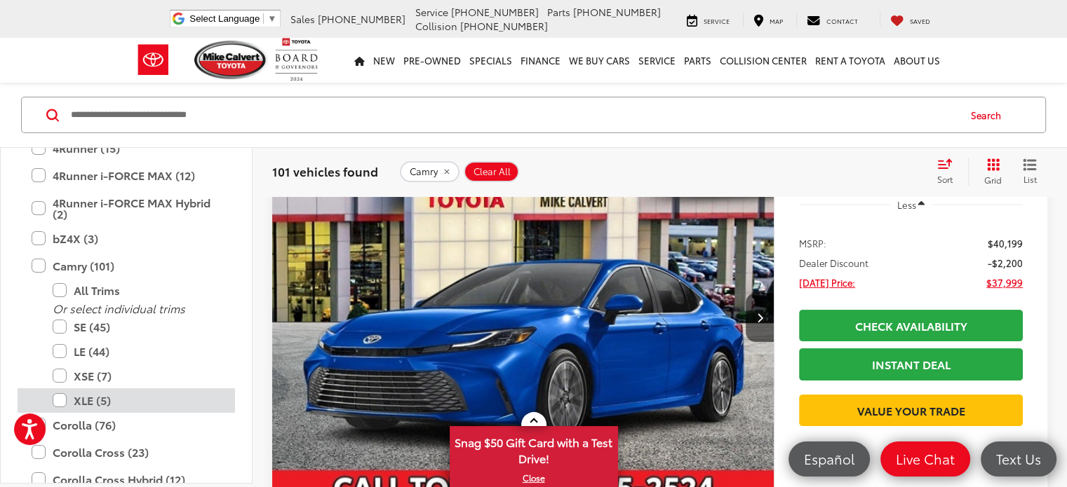
click at [62, 396] on label "XLE (5)" at bounding box center [137, 401] width 168 height 25
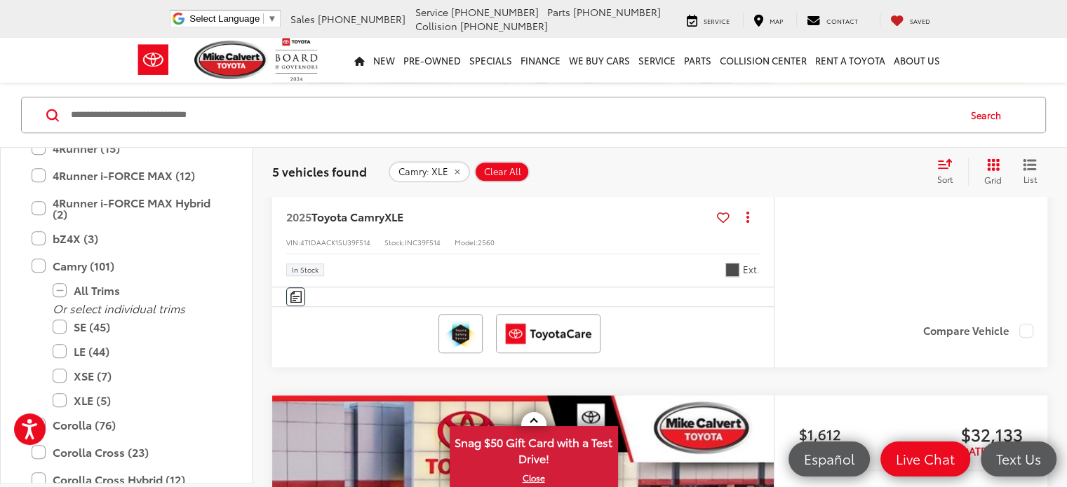
scroll to position [1076, 0]
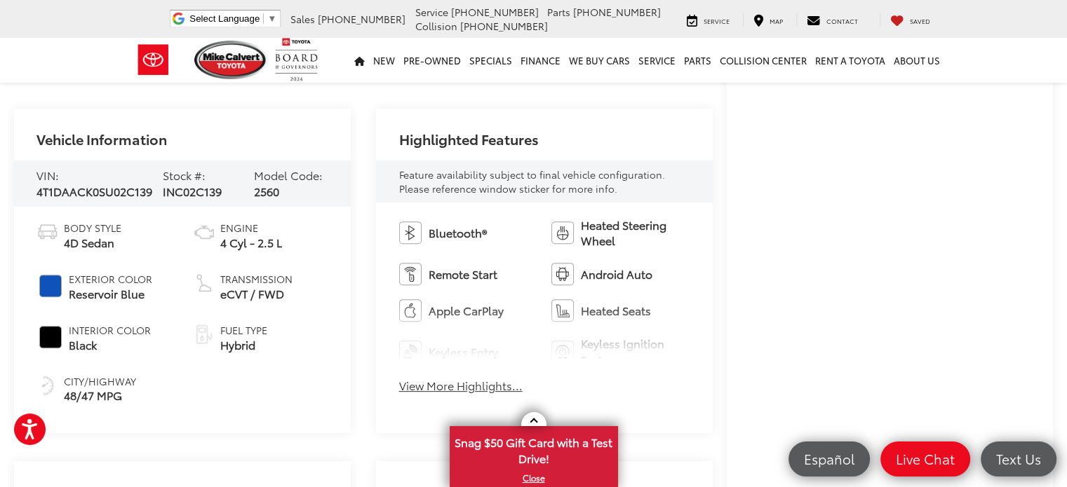
scroll to position [561, 0]
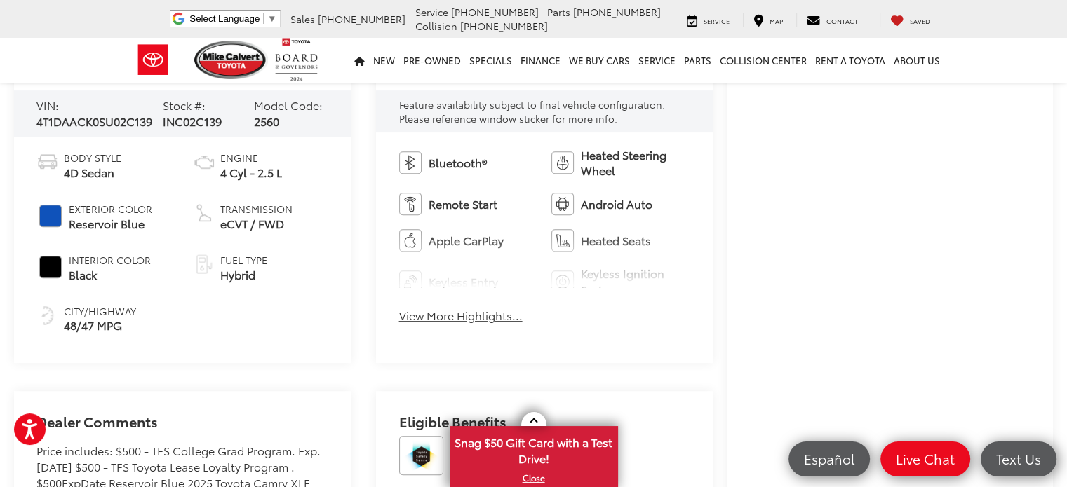
click at [438, 314] on button "View More Highlights..." at bounding box center [460, 316] width 123 height 16
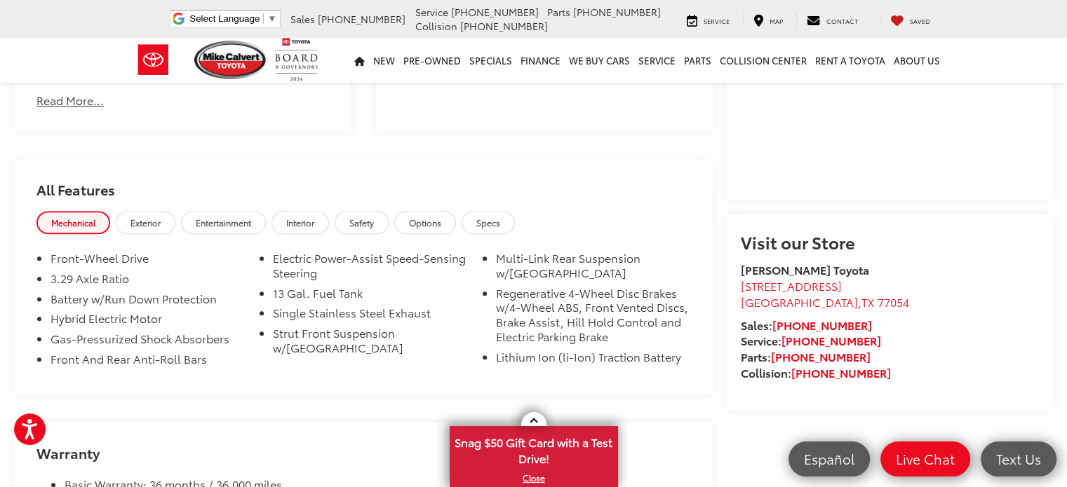
scroll to position [1263, 0]
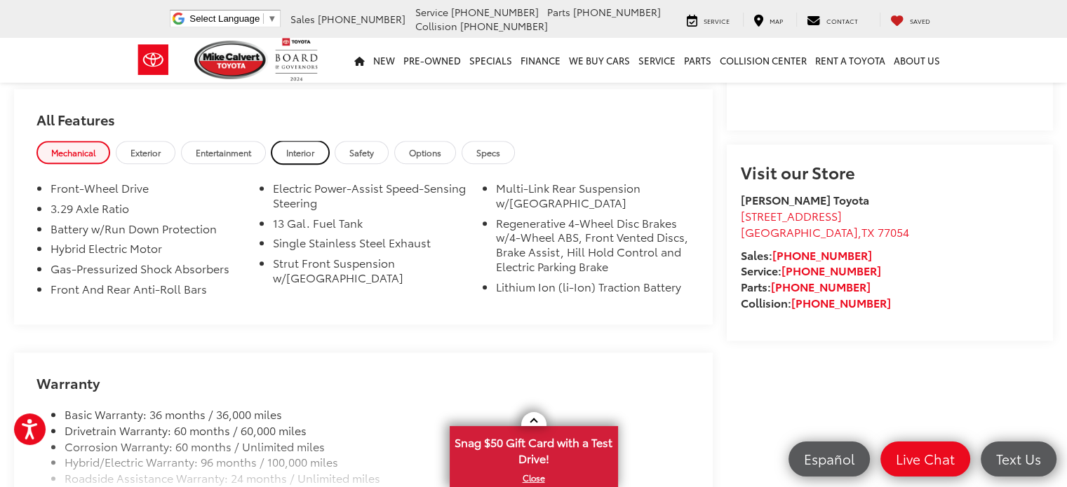
click at [301, 147] on span "Interior" at bounding box center [300, 153] width 28 height 12
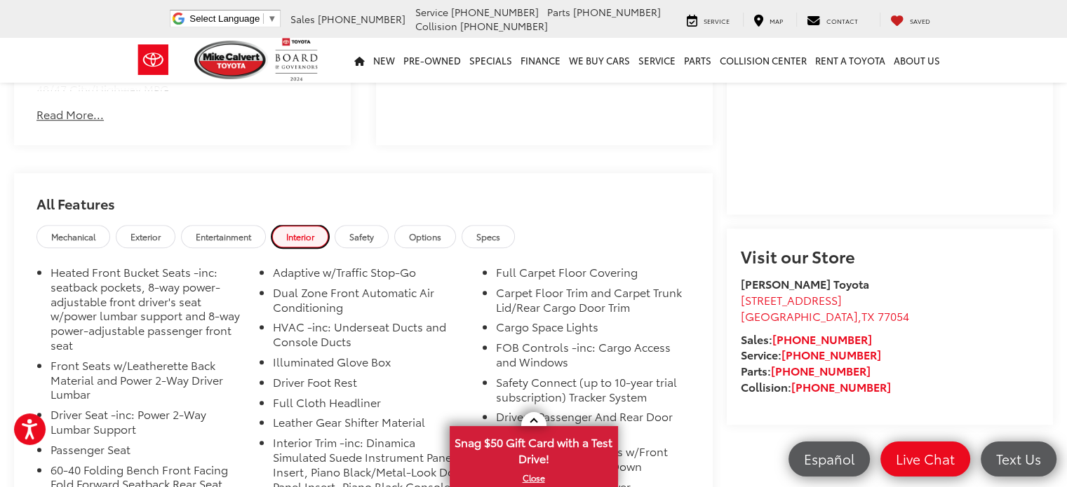
scroll to position [1204, 0]
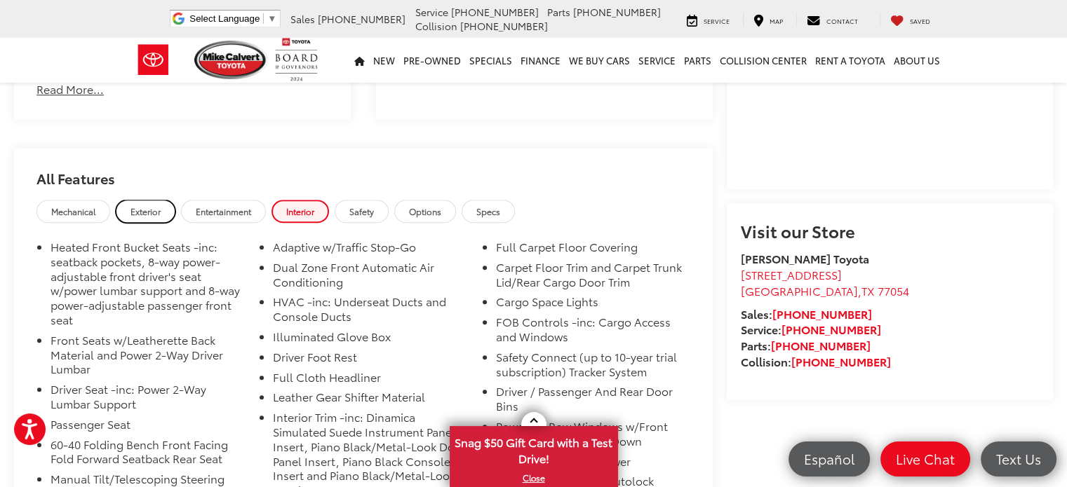
click at [159, 214] on span "Exterior" at bounding box center [145, 212] width 30 height 12
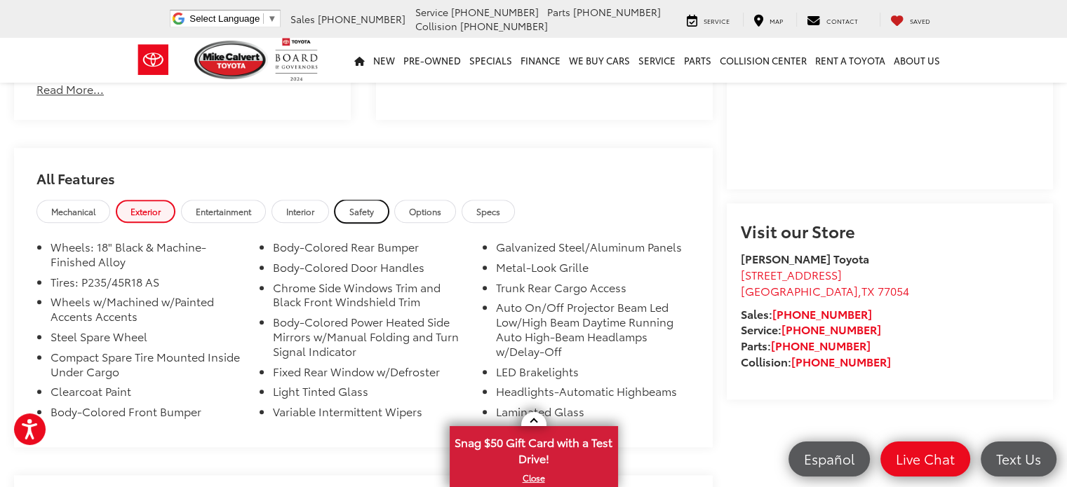
click at [363, 216] on span "Safety" at bounding box center [361, 212] width 25 height 12
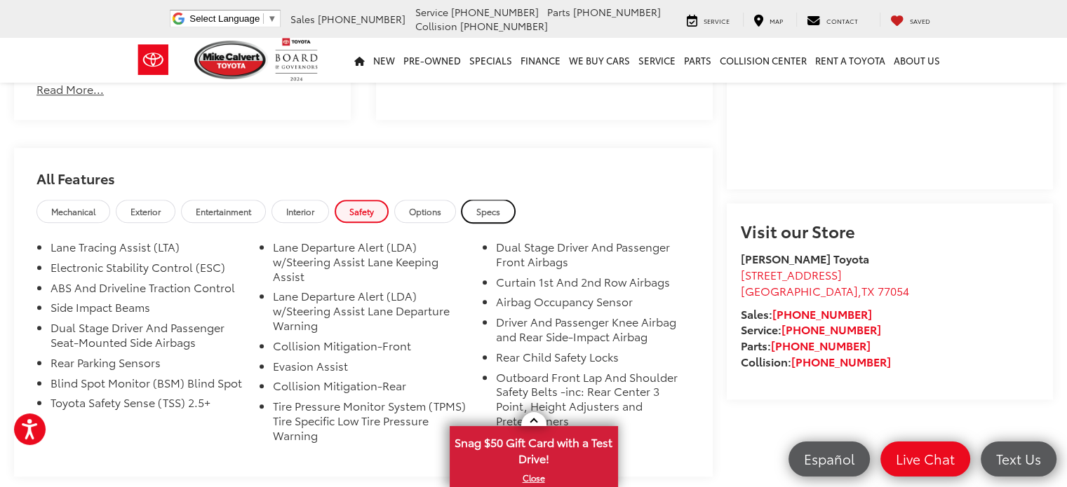
click at [502, 217] on link "Specs" at bounding box center [488, 211] width 53 height 23
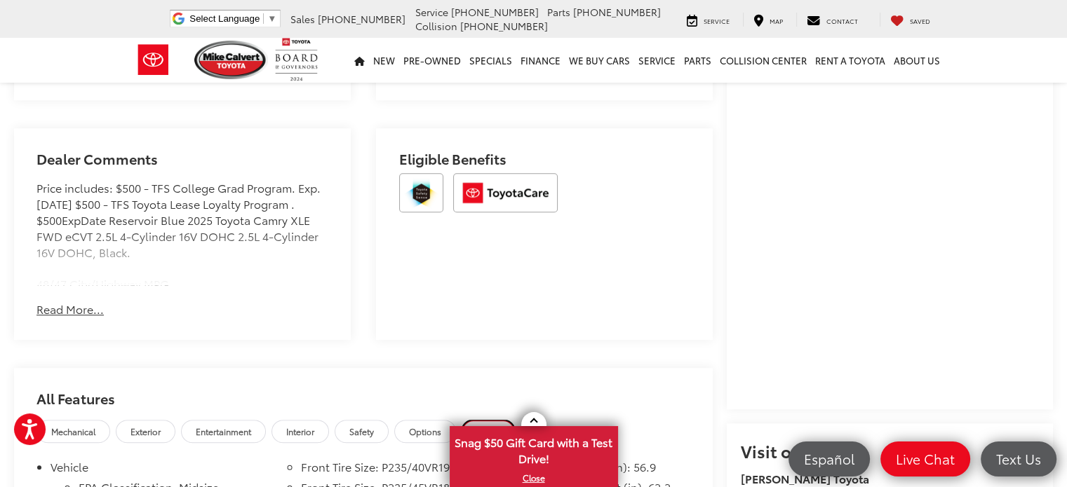
scroll to position [980, 0]
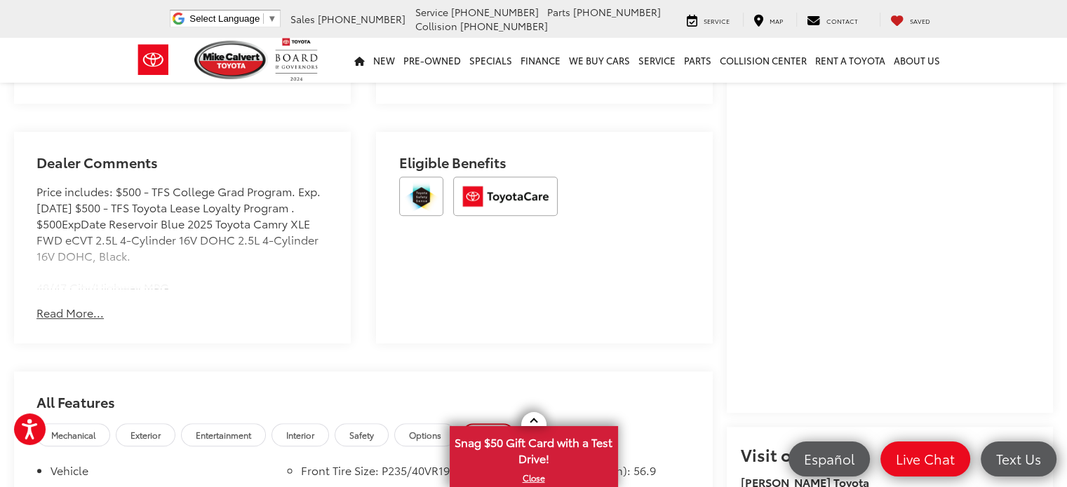
click at [67, 314] on button "Read More..." at bounding box center [69, 313] width 67 height 16
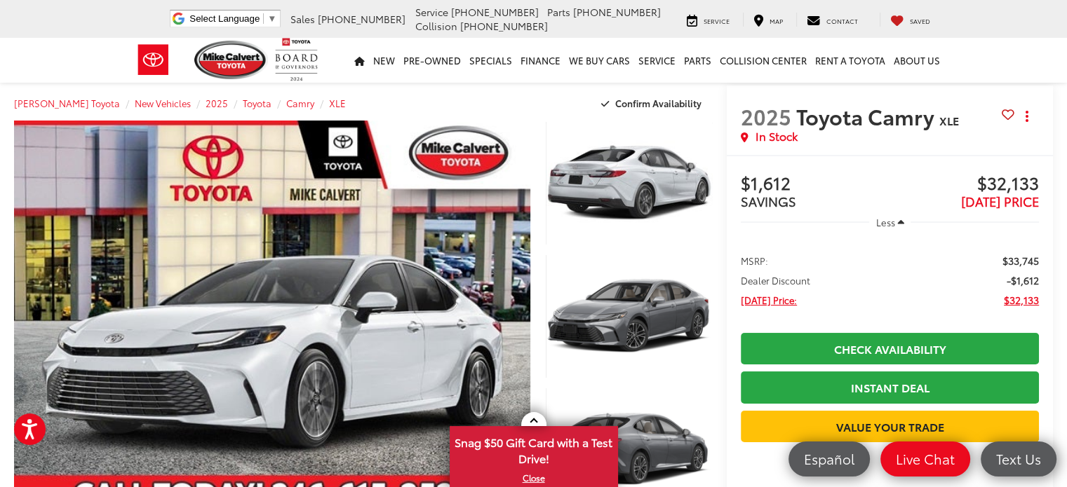
scroll to position [0, 0]
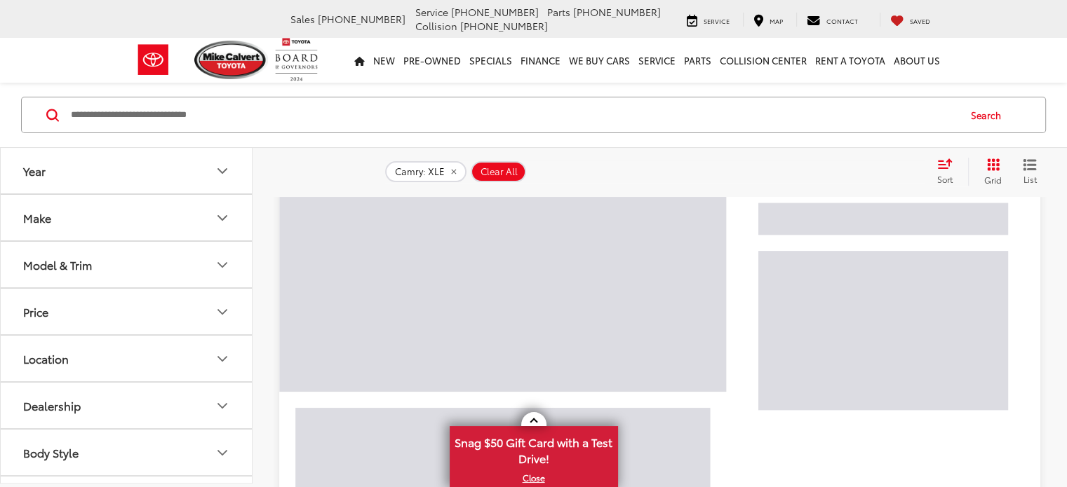
scroll to position [94, 0]
